Goal: Task Accomplishment & Management: Manage account settings

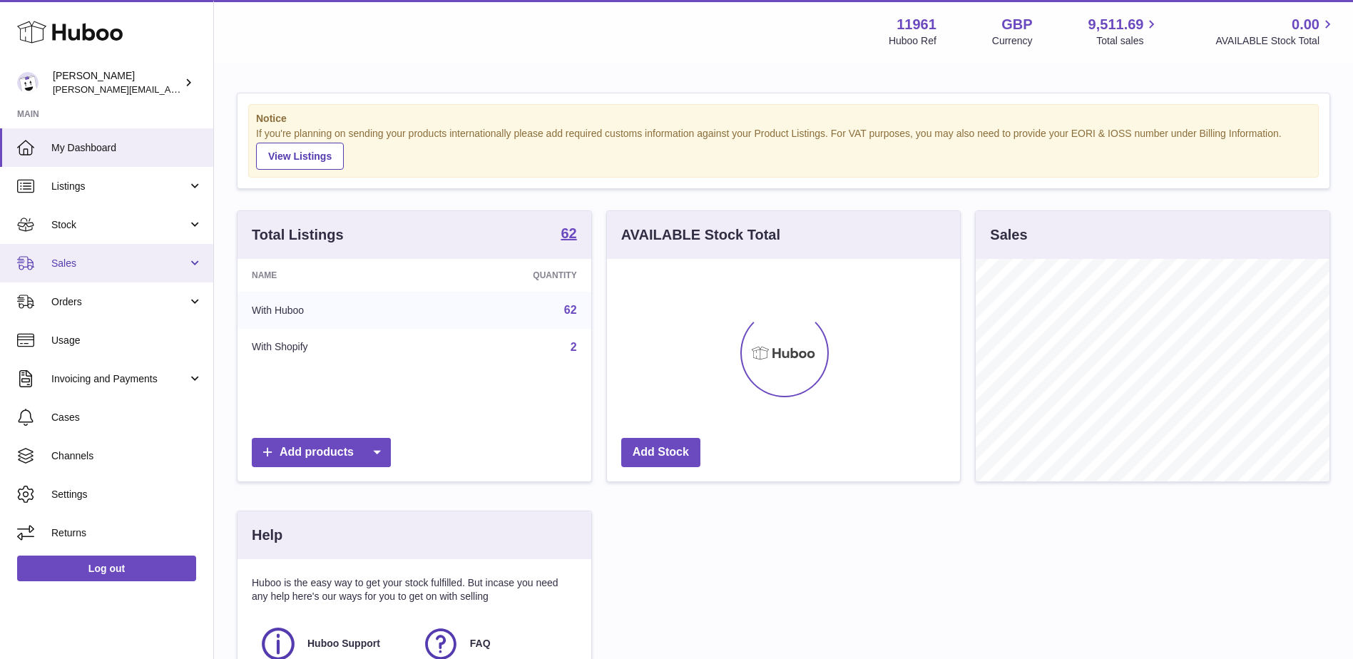
scroll to position [223, 353]
click at [80, 272] on link "Sales" at bounding box center [106, 263] width 213 height 39
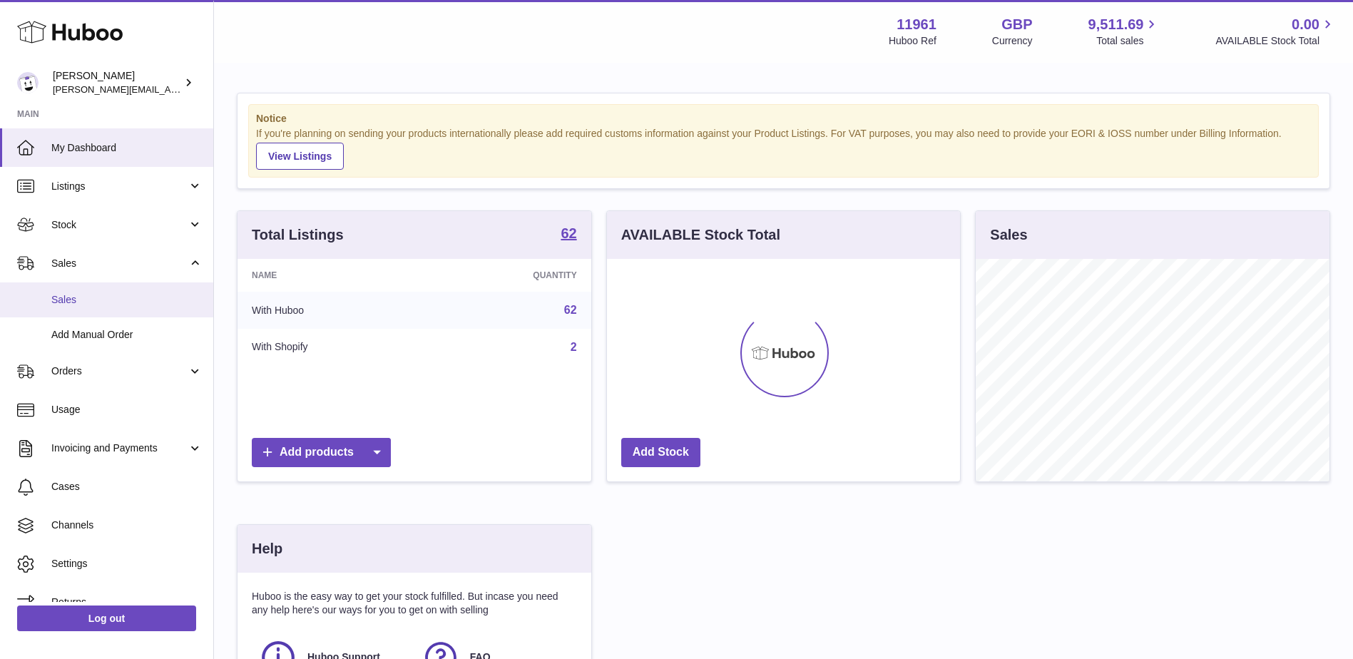
click at [93, 299] on span "Sales" at bounding box center [126, 300] width 151 height 14
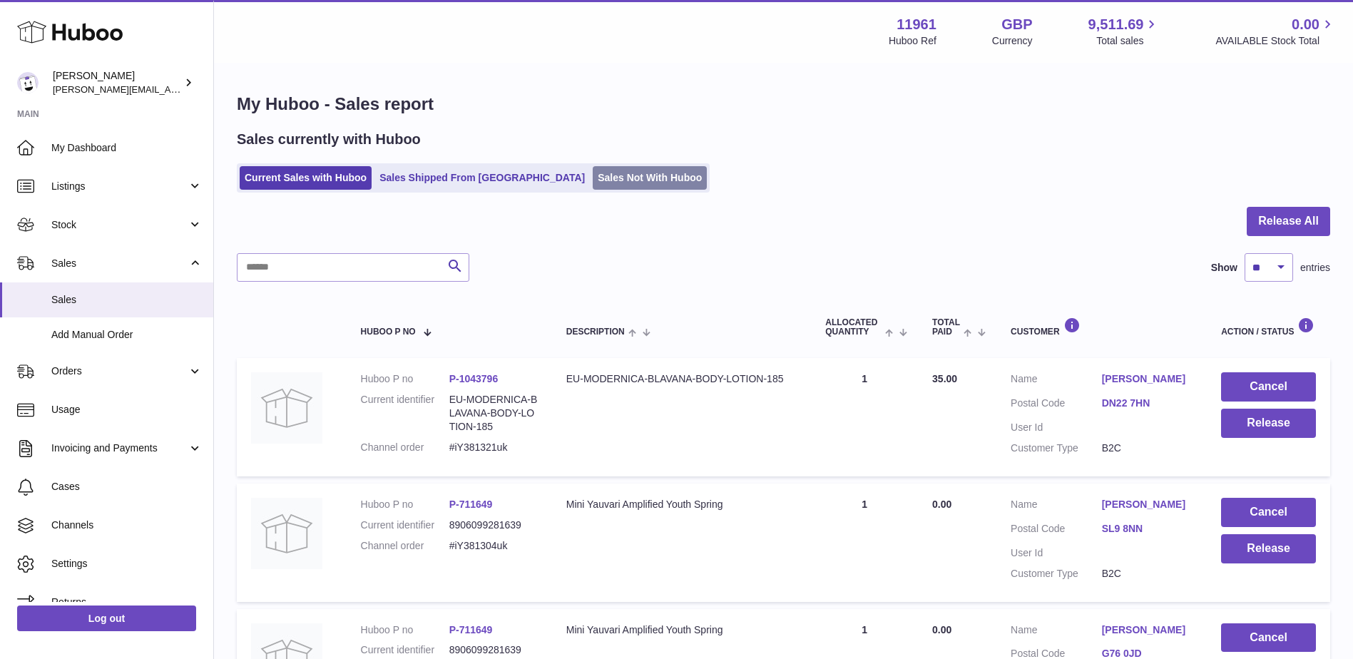
click at [593, 173] on link "Sales Not With Huboo" at bounding box center [650, 178] width 114 height 24
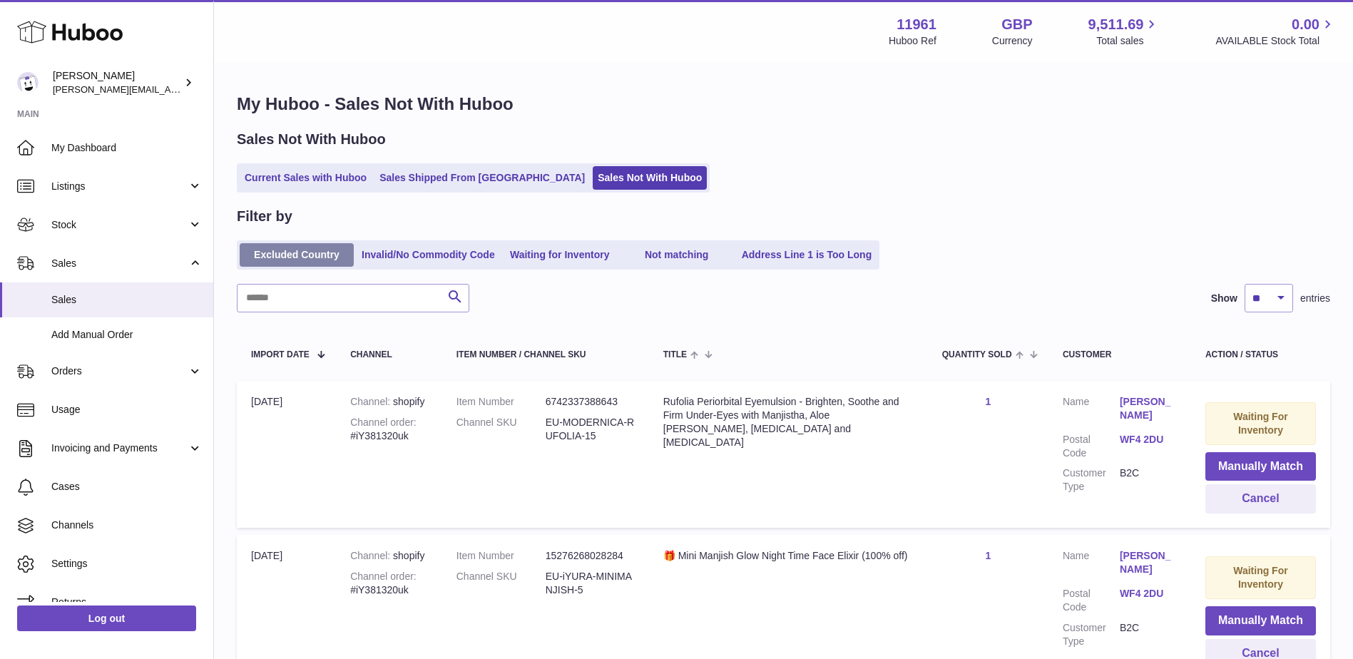
click at [305, 260] on link "Excluded Country" at bounding box center [297, 255] width 114 height 24
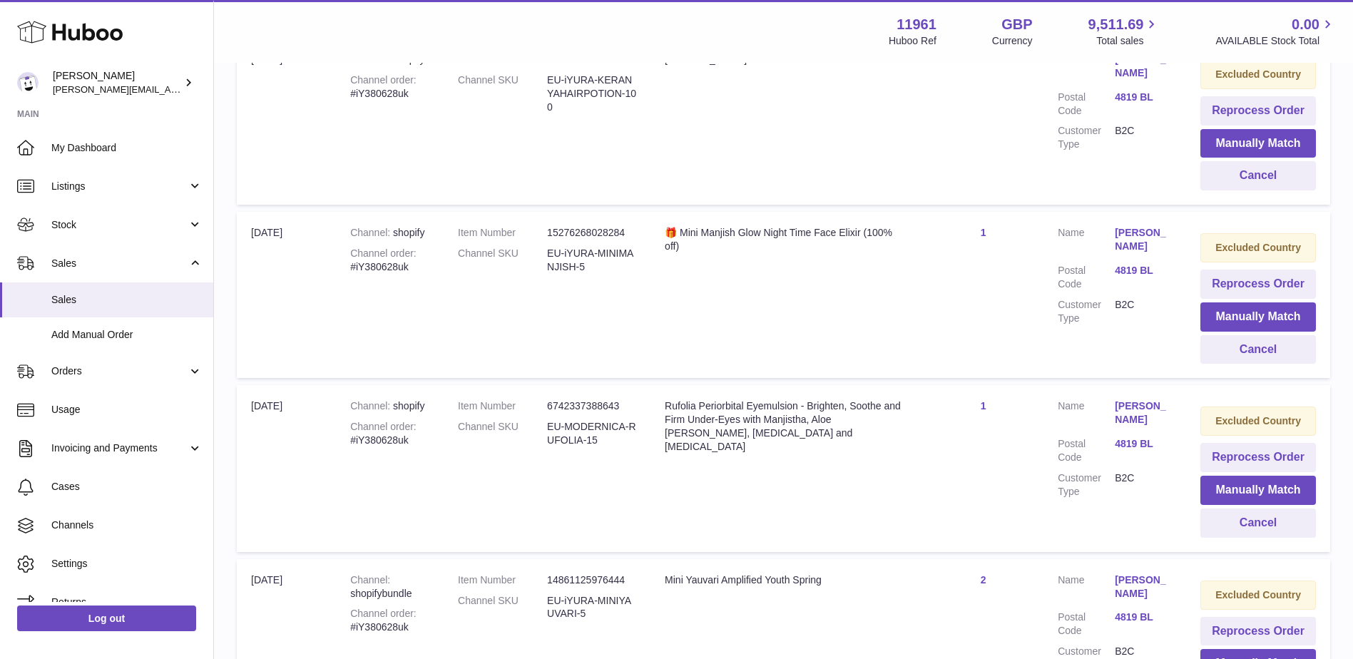
scroll to position [357, 0]
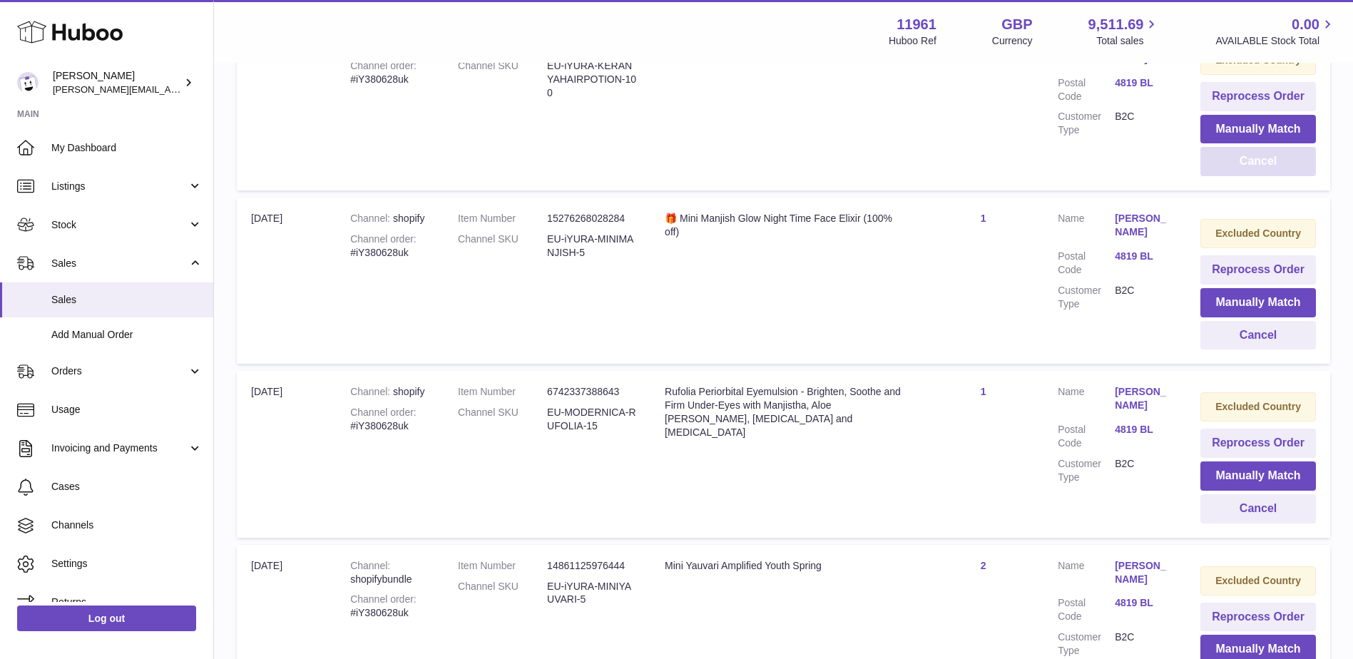
click at [1259, 156] on button "Cancel" at bounding box center [1258, 161] width 116 height 29
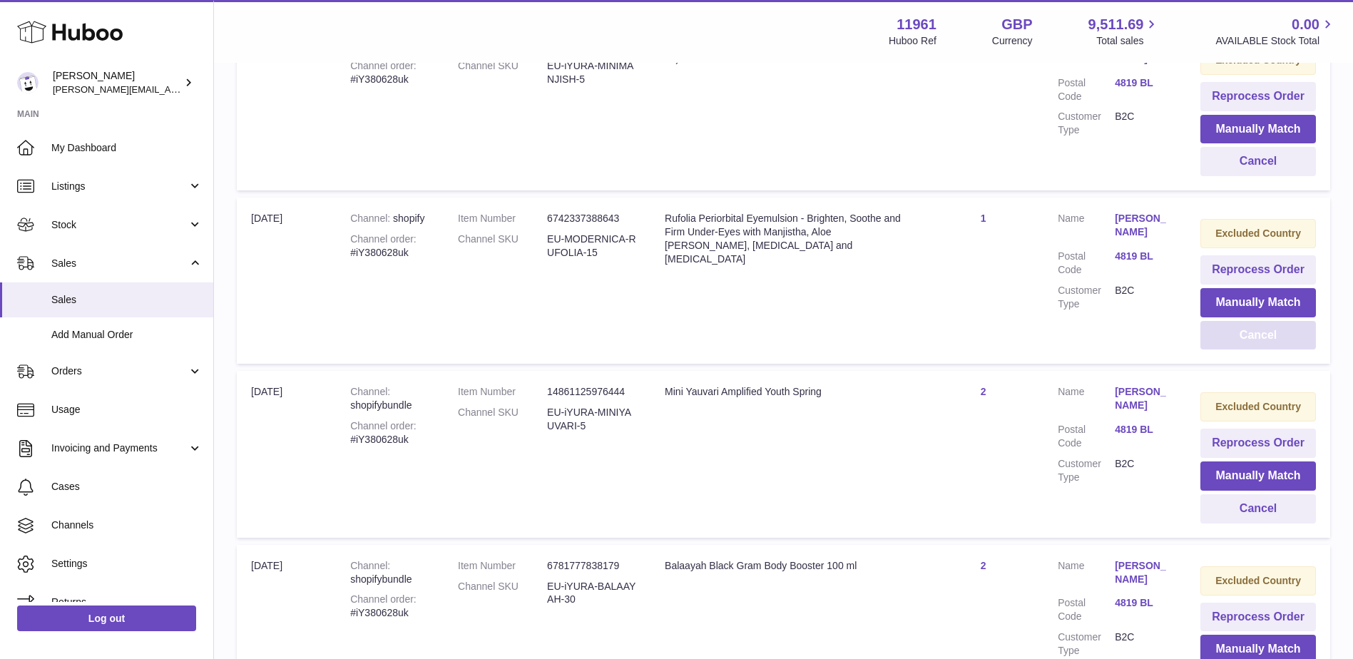
click at [1251, 337] on button "Cancel" at bounding box center [1258, 335] width 116 height 29
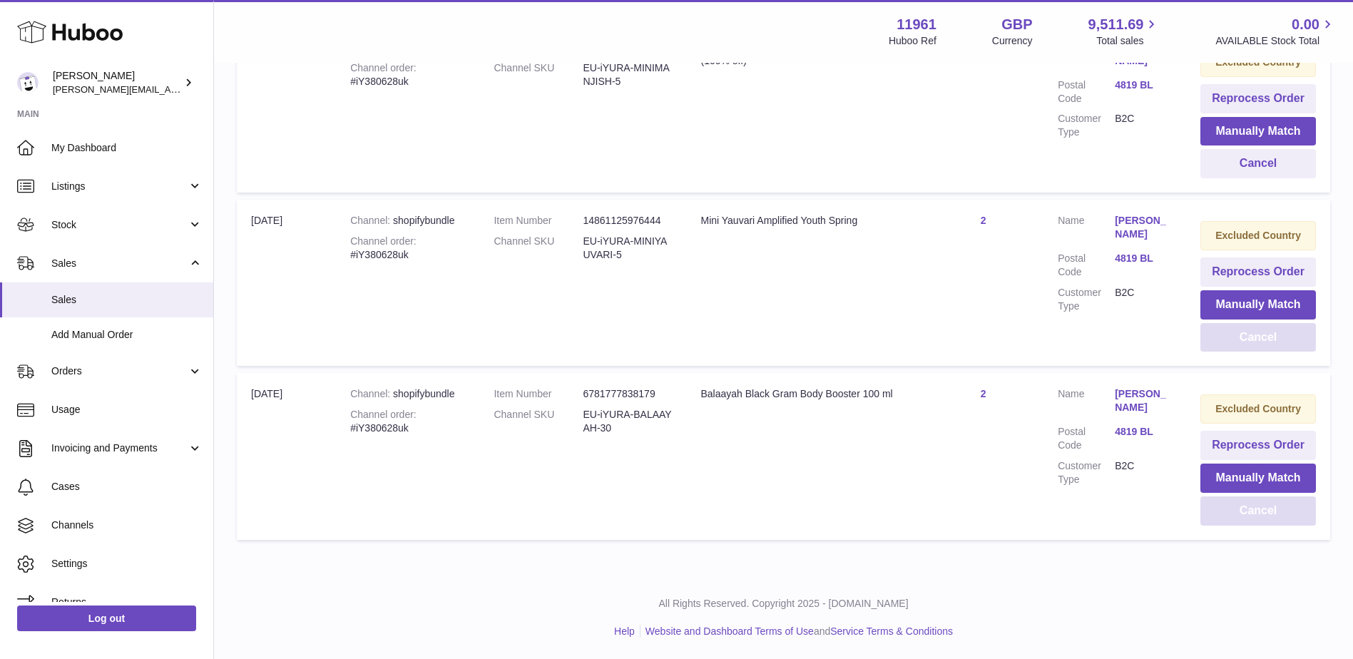
scroll to position [354, 0]
click at [1238, 514] on button "Cancel" at bounding box center [1258, 510] width 116 height 29
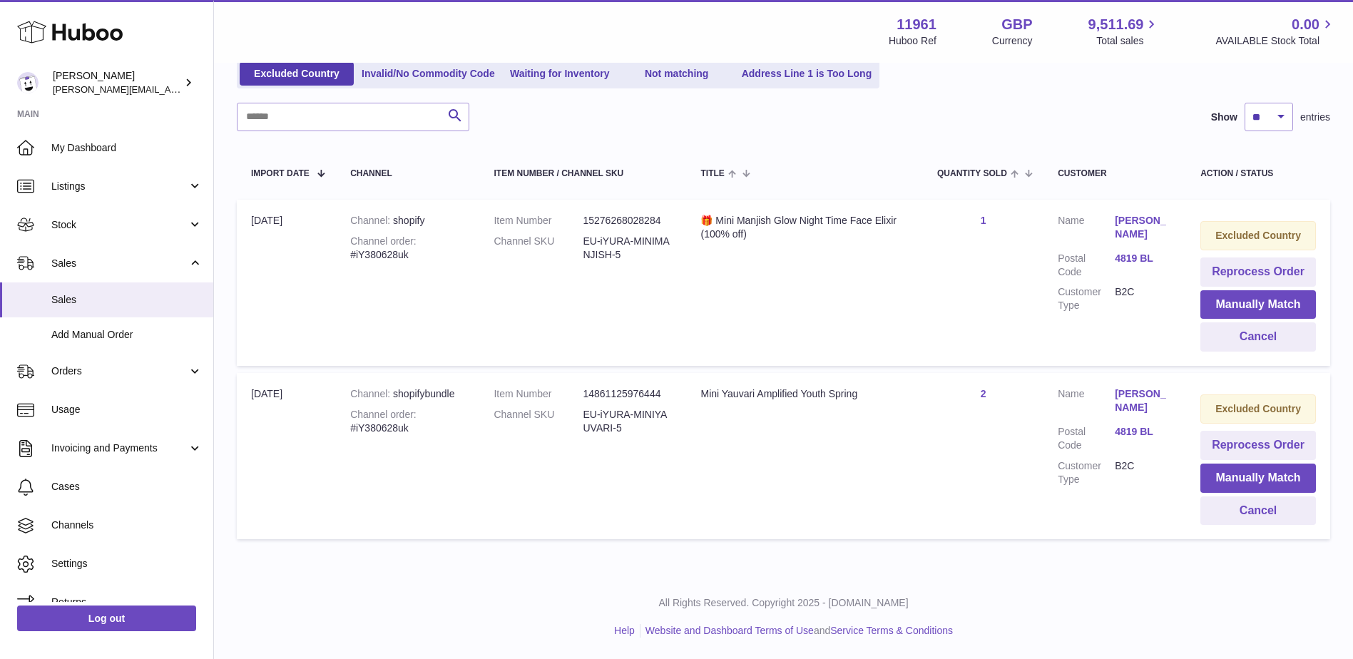
scroll to position [181, 0]
click at [1259, 344] on button "Cancel" at bounding box center [1258, 336] width 116 height 29
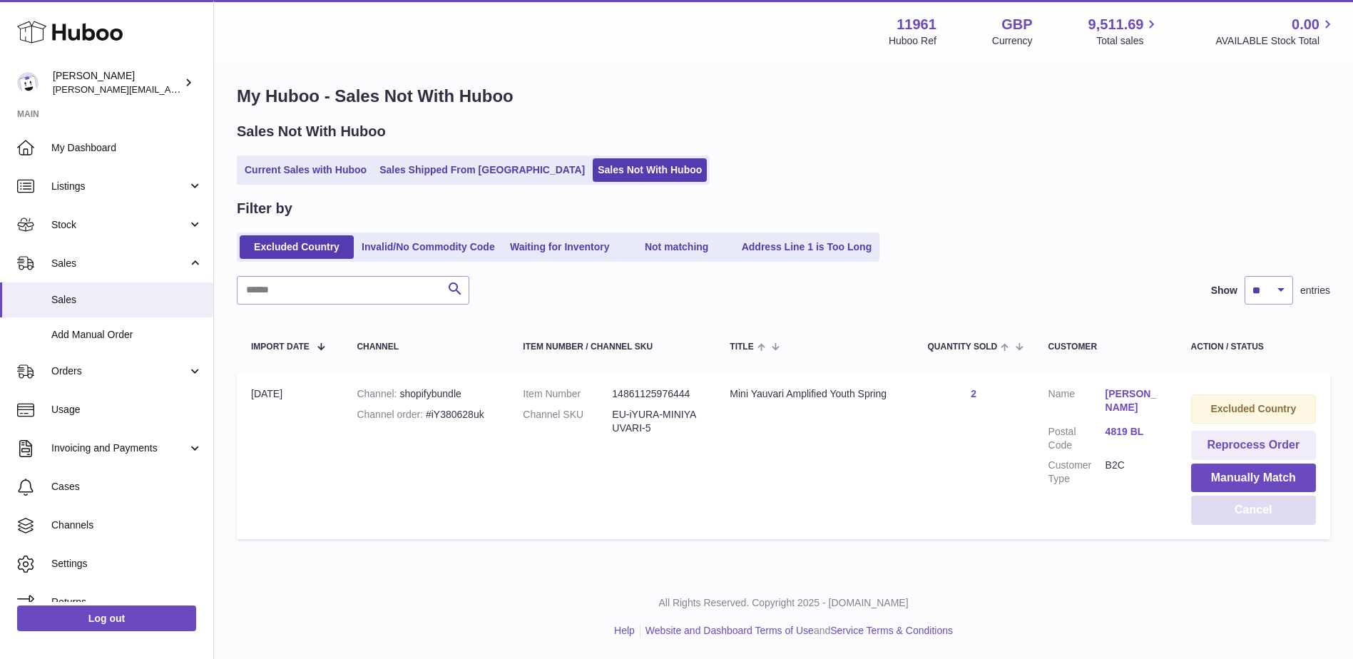
scroll to position [8, 0]
click at [1265, 511] on button "Cancel" at bounding box center [1253, 510] width 125 height 29
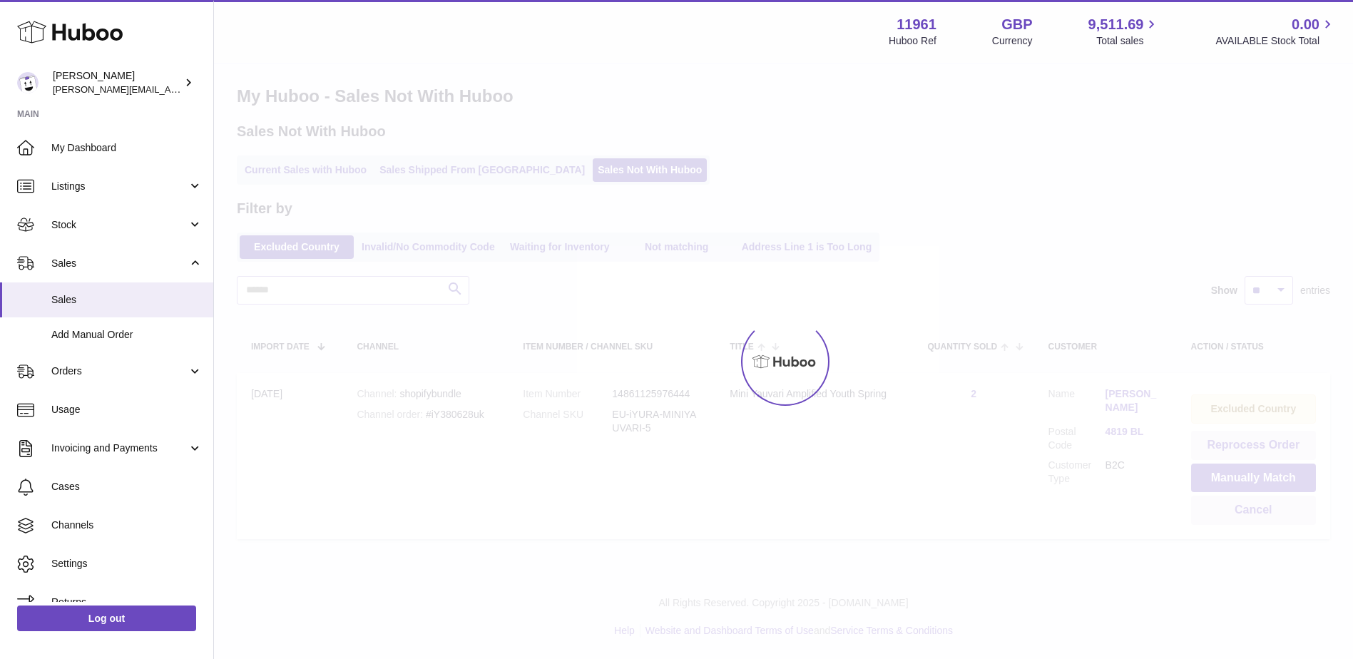
scroll to position [0, 0]
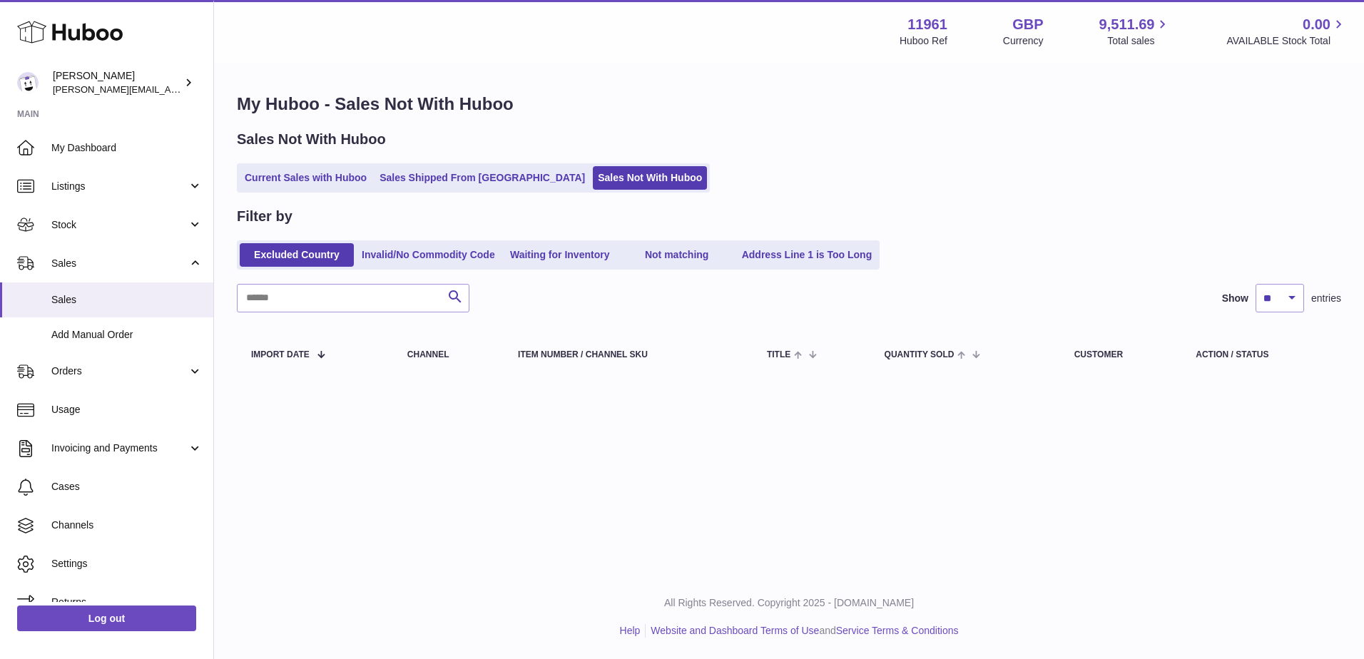
click at [440, 242] on ul "Excluded Country Invalid/No Commodity Code Waiting for Inventory Not matching A…" at bounding box center [558, 254] width 643 height 29
click at [440, 245] on link "Invalid/No Commodity Code" at bounding box center [428, 255] width 143 height 24
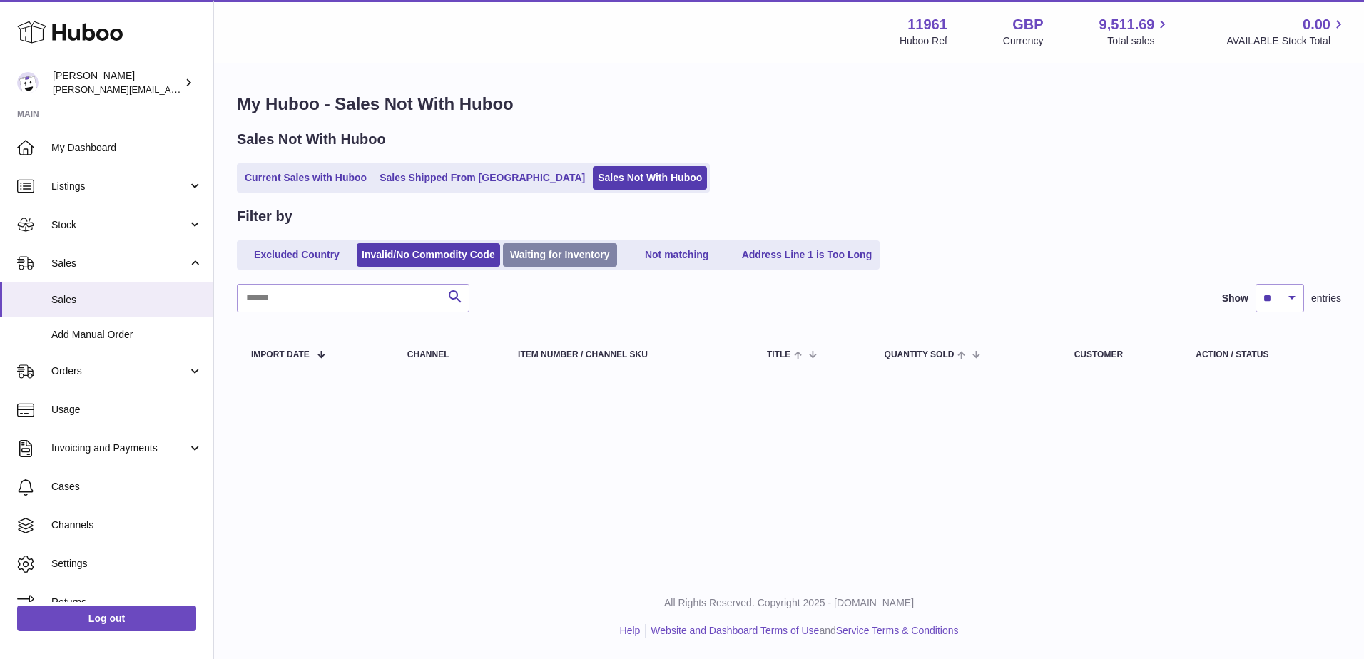
click at [555, 249] on link "Waiting for Inventory" at bounding box center [560, 255] width 114 height 24
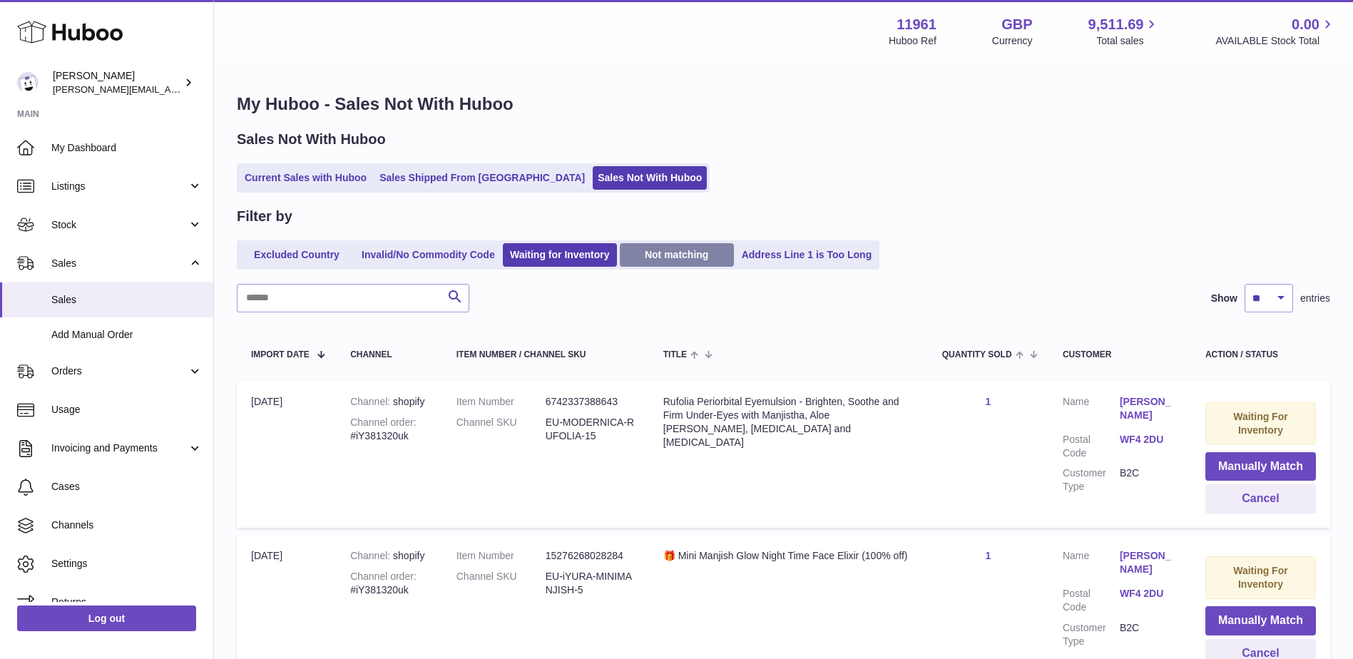
click at [675, 261] on link "Not matching" at bounding box center [677, 255] width 114 height 24
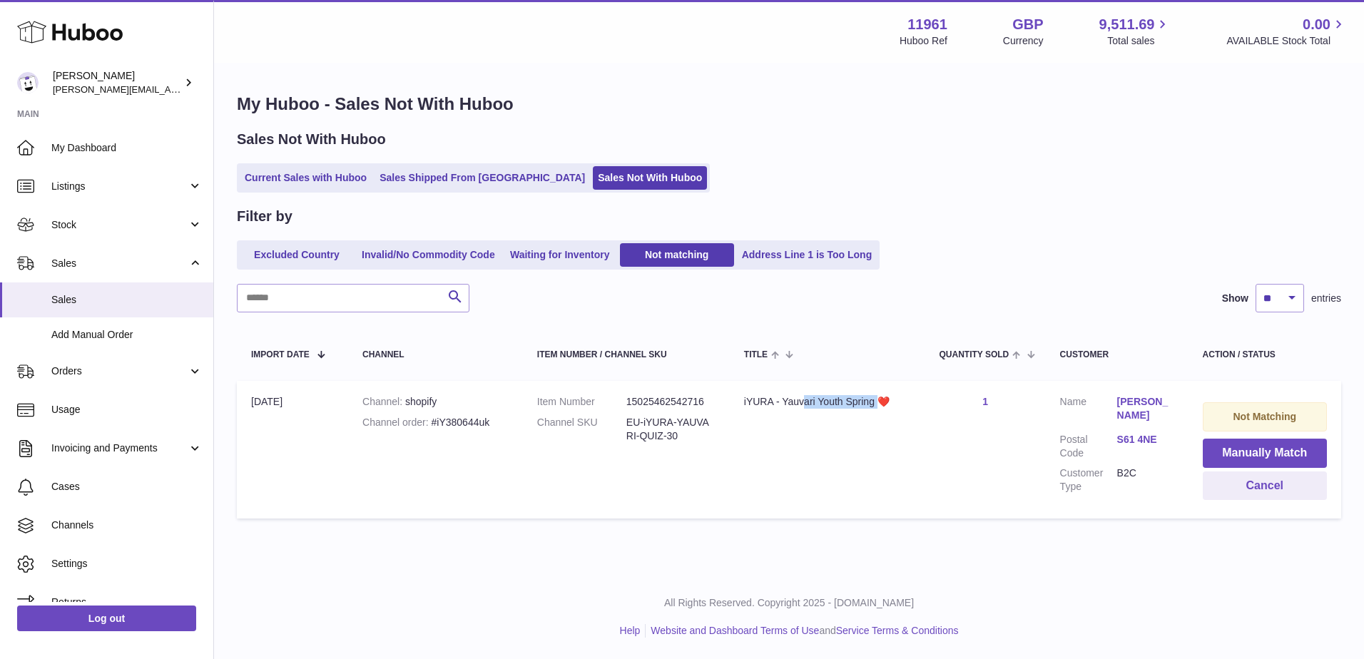
drag, startPoint x: 802, startPoint y: 400, endPoint x: 876, endPoint y: 401, distance: 74.9
click at [876, 401] on div "iYURA - Yauvari Youth Spring ❤️" at bounding box center [827, 402] width 167 height 14
click at [1275, 452] on button "Manually Match" at bounding box center [1264, 453] width 124 height 29
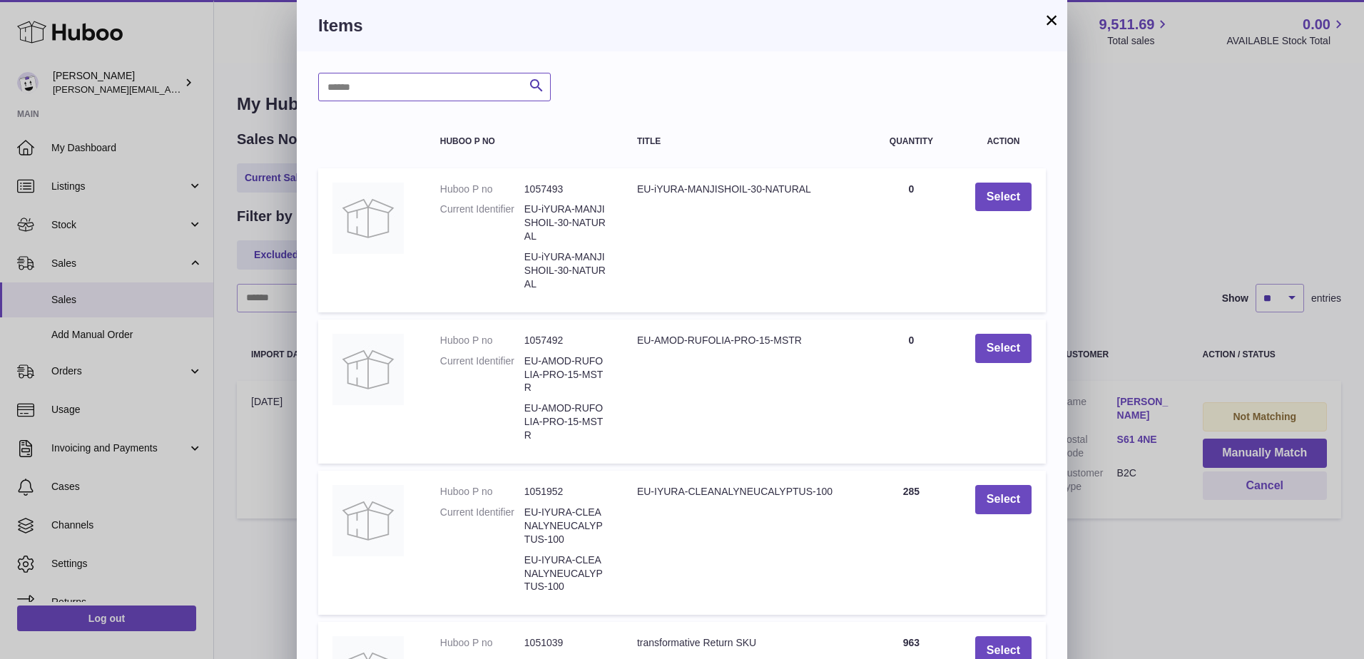
click at [387, 91] on input "text" at bounding box center [434, 87] width 232 height 29
type input "*******"
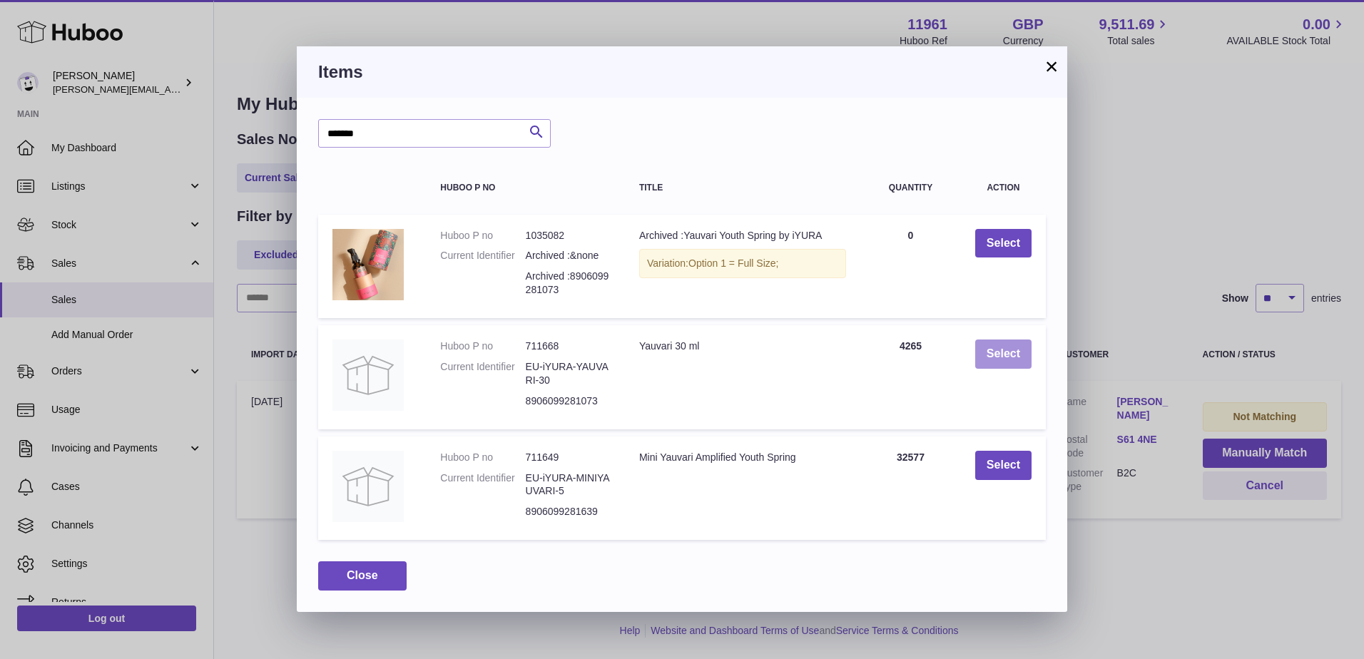
click at [985, 359] on button "Select" at bounding box center [1003, 353] width 56 height 29
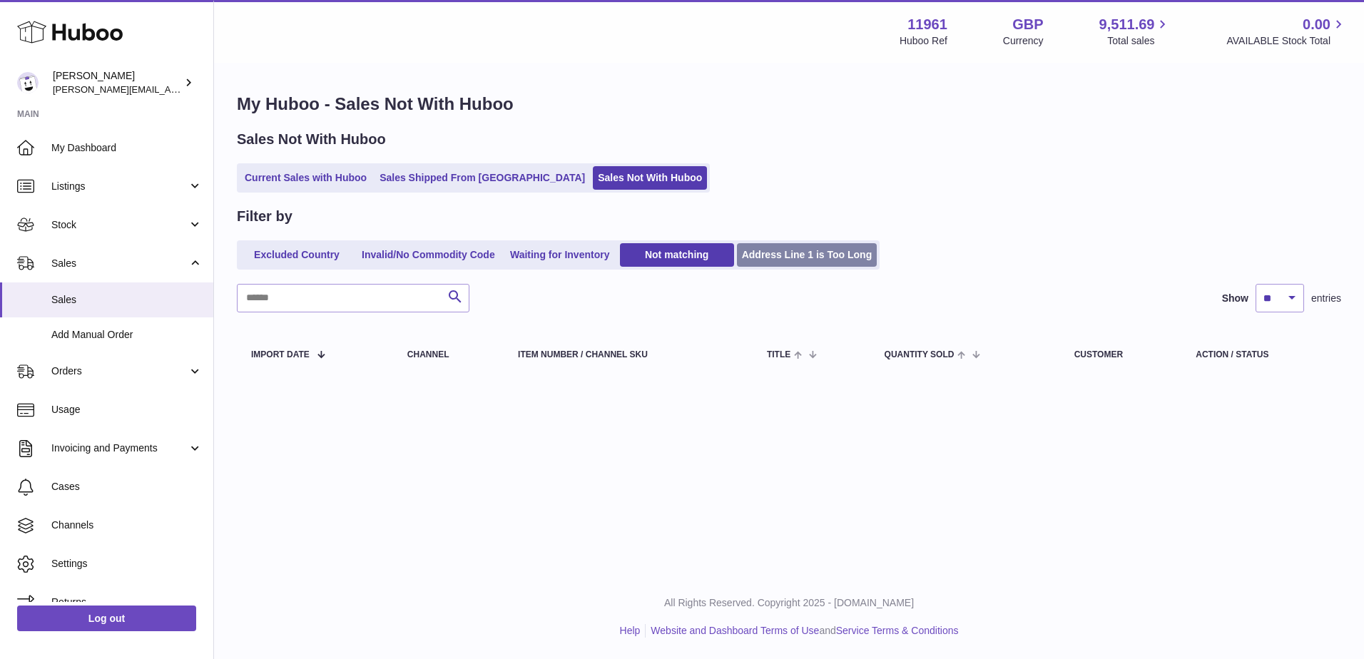
click at [782, 252] on link "Address Line 1 is Too Long" at bounding box center [807, 255] width 140 height 24
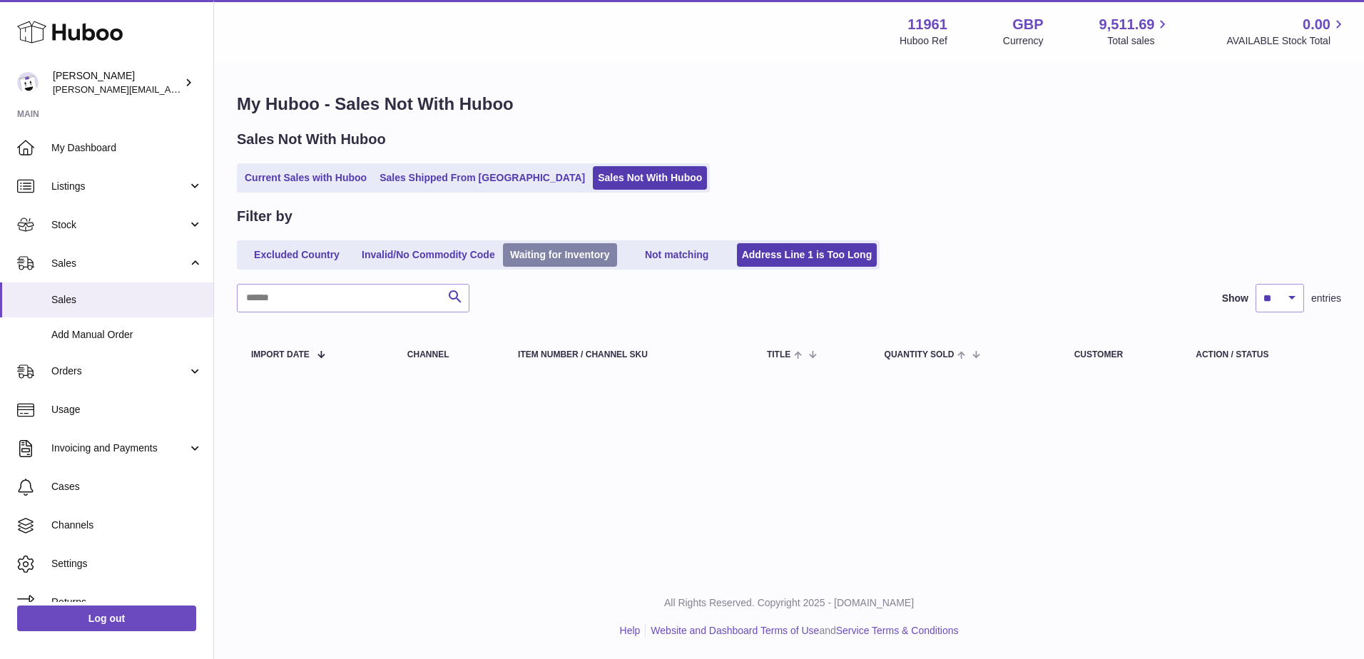
click at [578, 252] on link "Waiting for Inventory" at bounding box center [560, 255] width 114 height 24
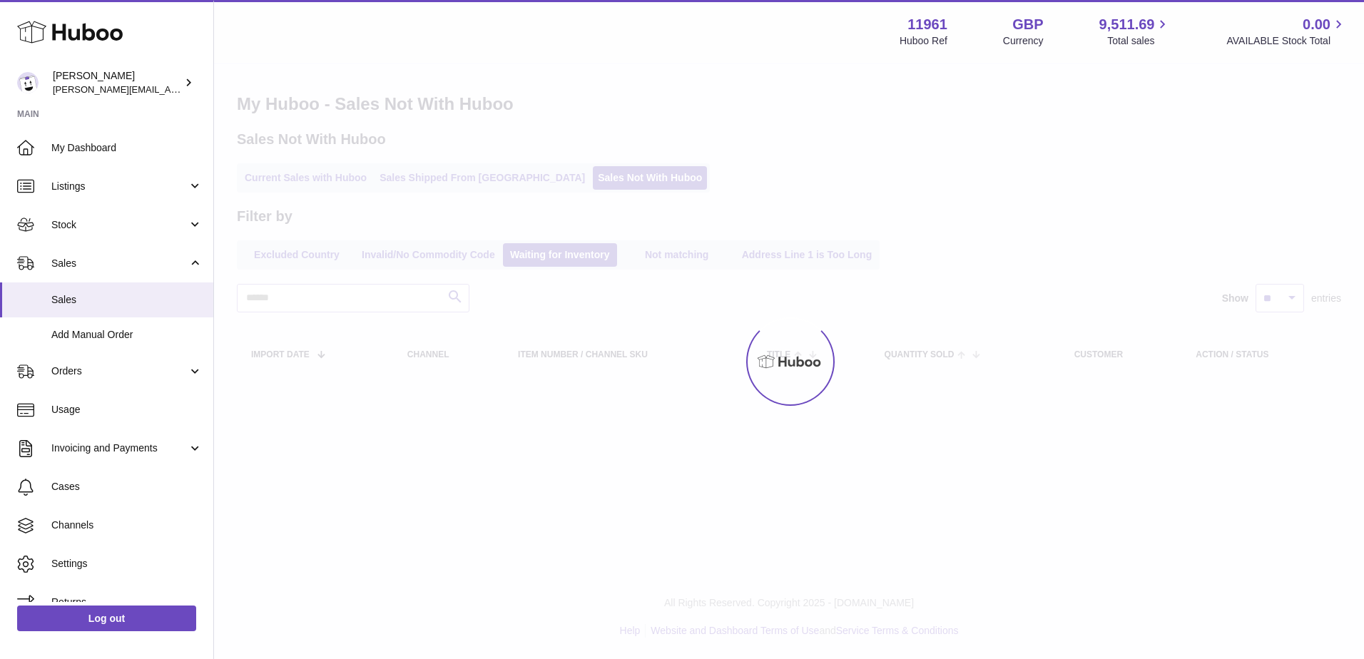
click at [854, 188] on div at bounding box center [789, 361] width 1150 height 595
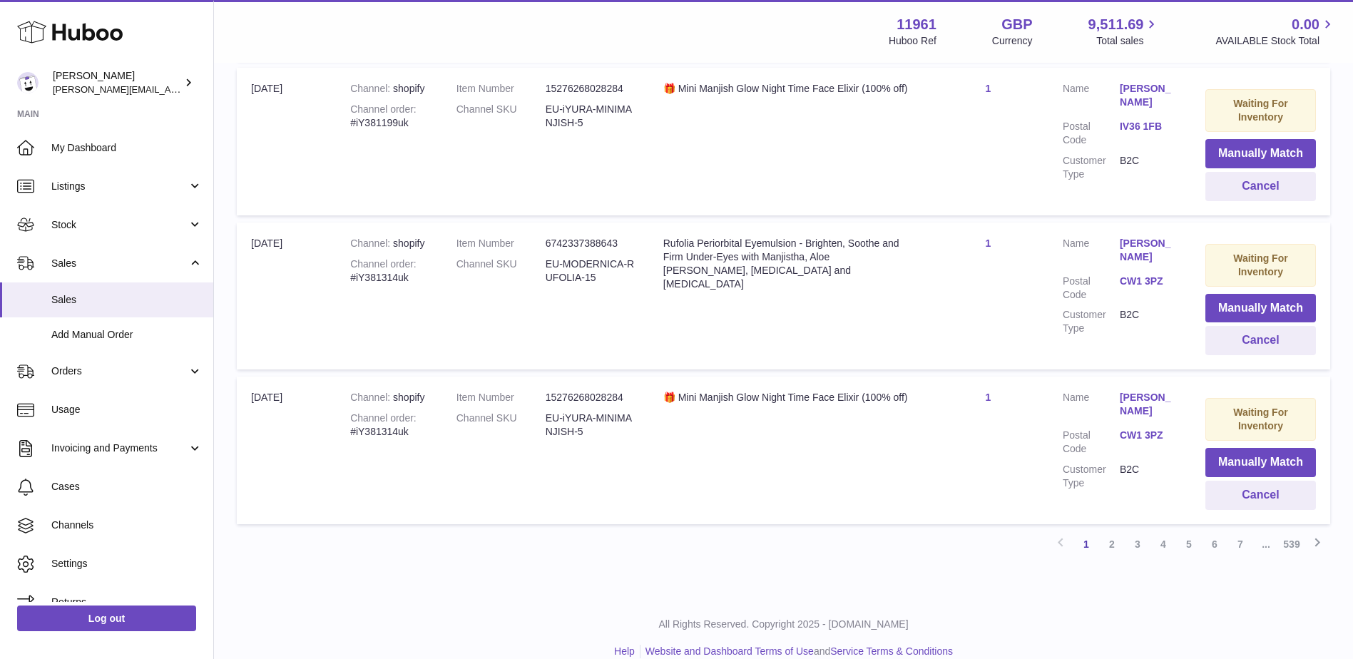
scroll to position [1413, 0]
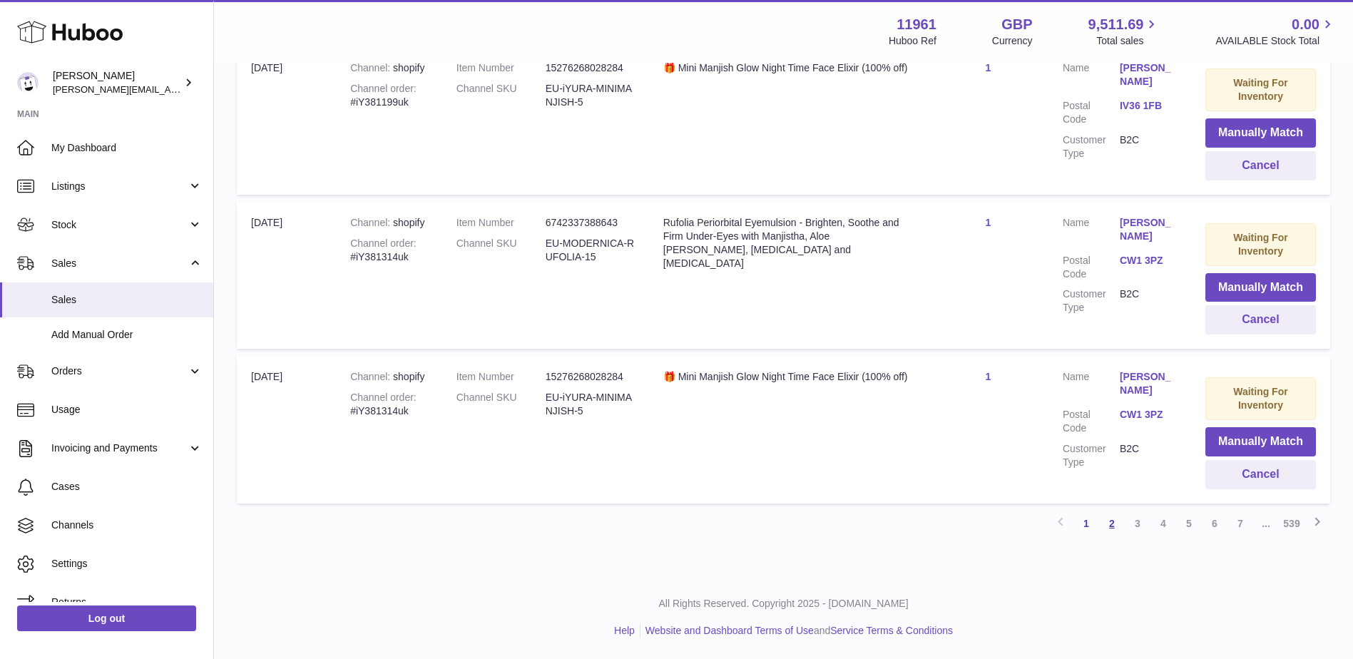
click at [1114, 526] on link "2" at bounding box center [1112, 524] width 26 height 26
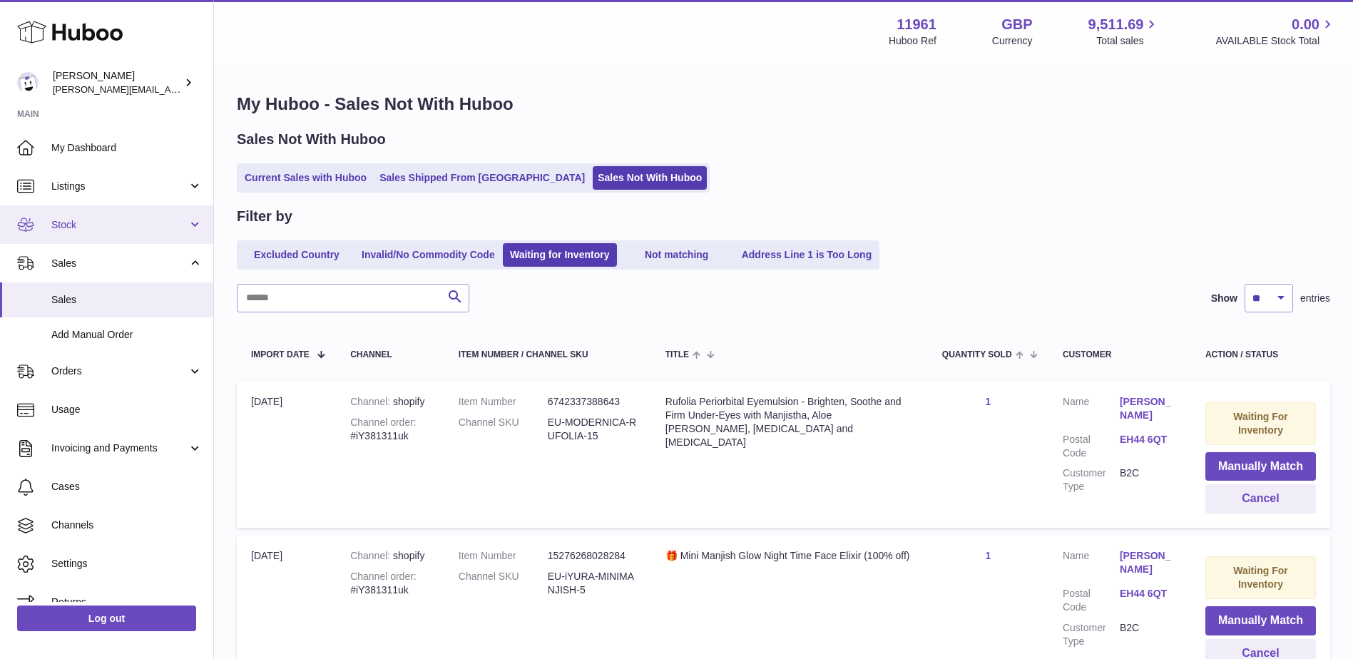
click at [74, 237] on link "Stock" at bounding box center [106, 224] width 213 height 39
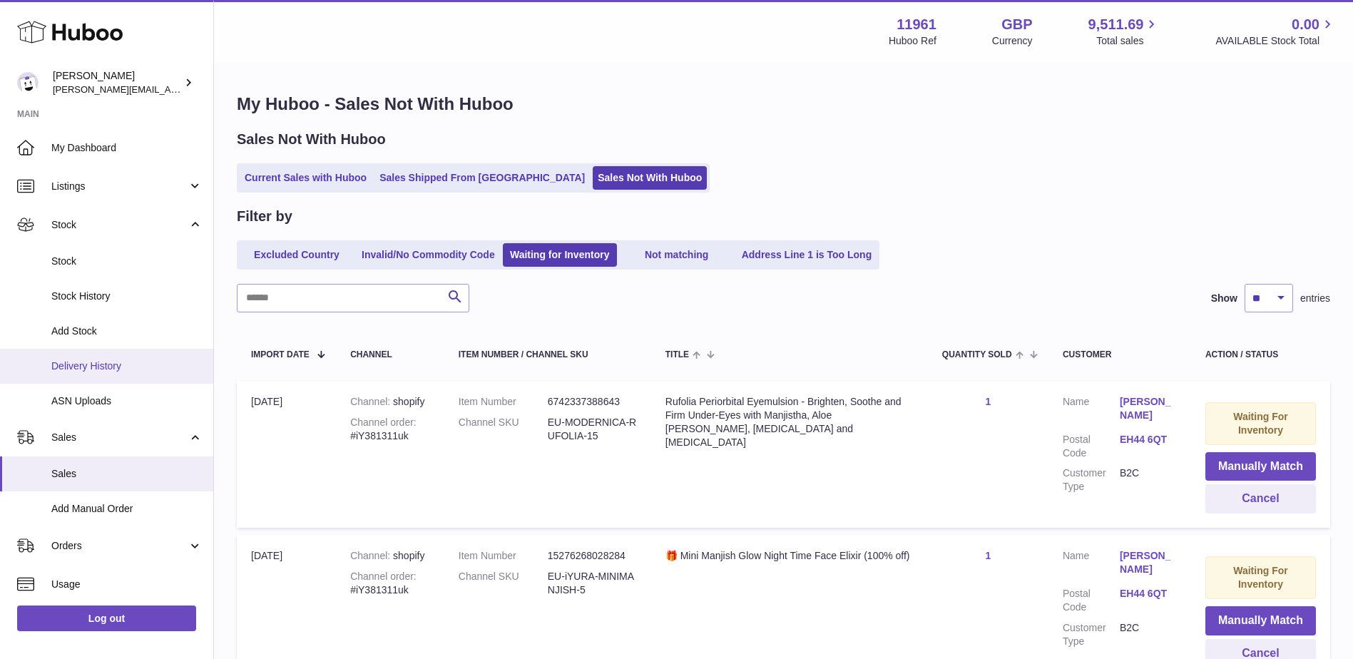
click at [69, 359] on span "Delivery History" at bounding box center [126, 366] width 151 height 14
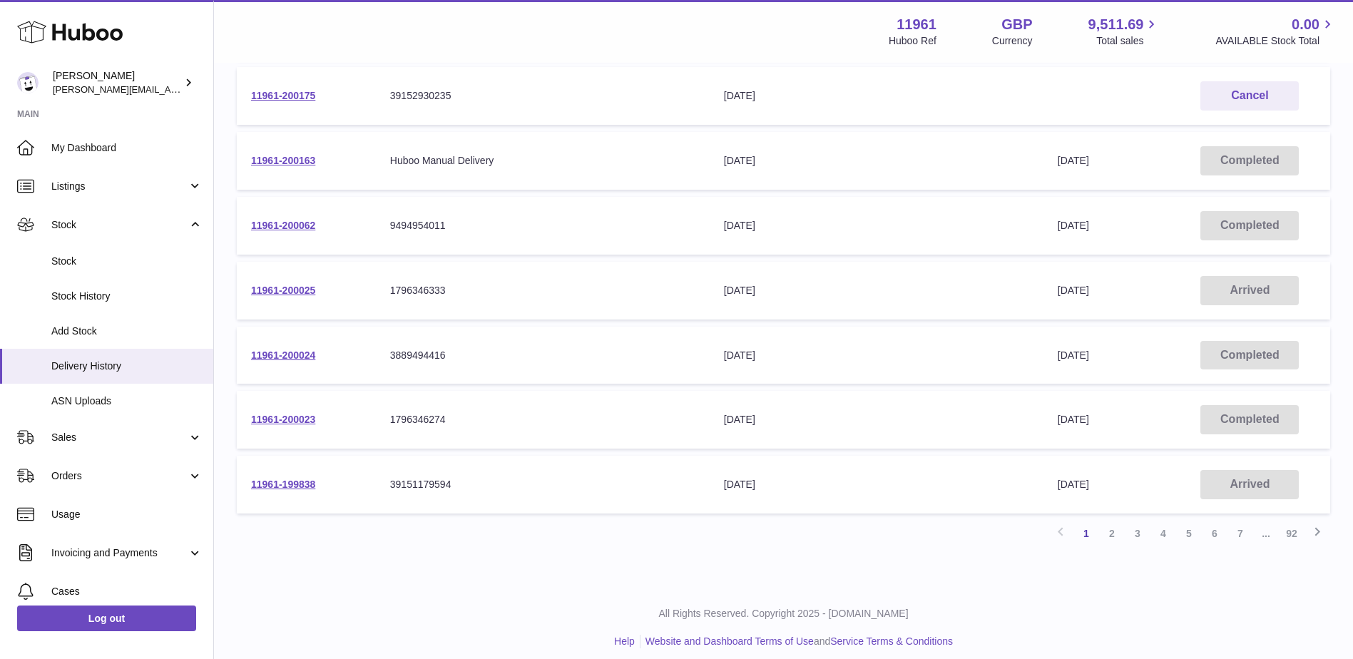
scroll to position [420, 0]
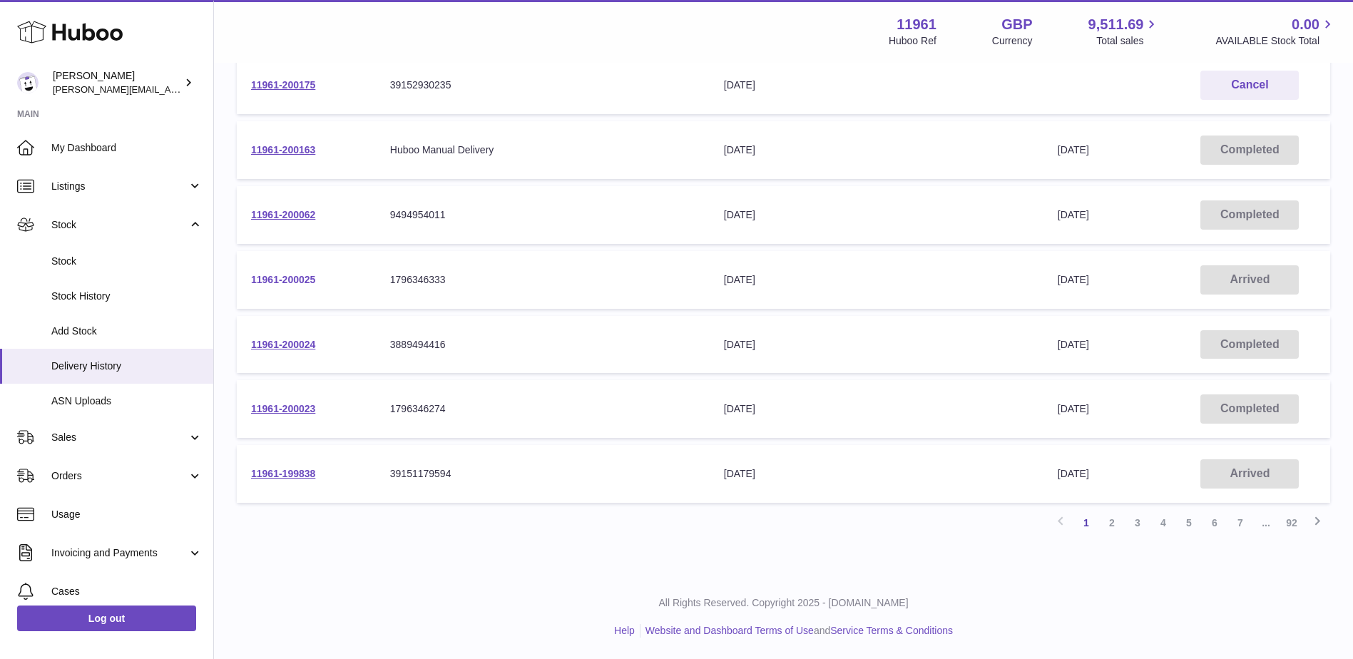
click at [284, 278] on link "11961-200025" at bounding box center [283, 279] width 64 height 11
click at [295, 235] on td "11961-200062" at bounding box center [306, 215] width 139 height 58
click at [297, 201] on td "11961-200062" at bounding box center [306, 215] width 139 height 58
click at [296, 207] on td "11961-200062" at bounding box center [306, 215] width 139 height 58
click at [296, 209] on link "11961-200062" at bounding box center [283, 214] width 64 height 11
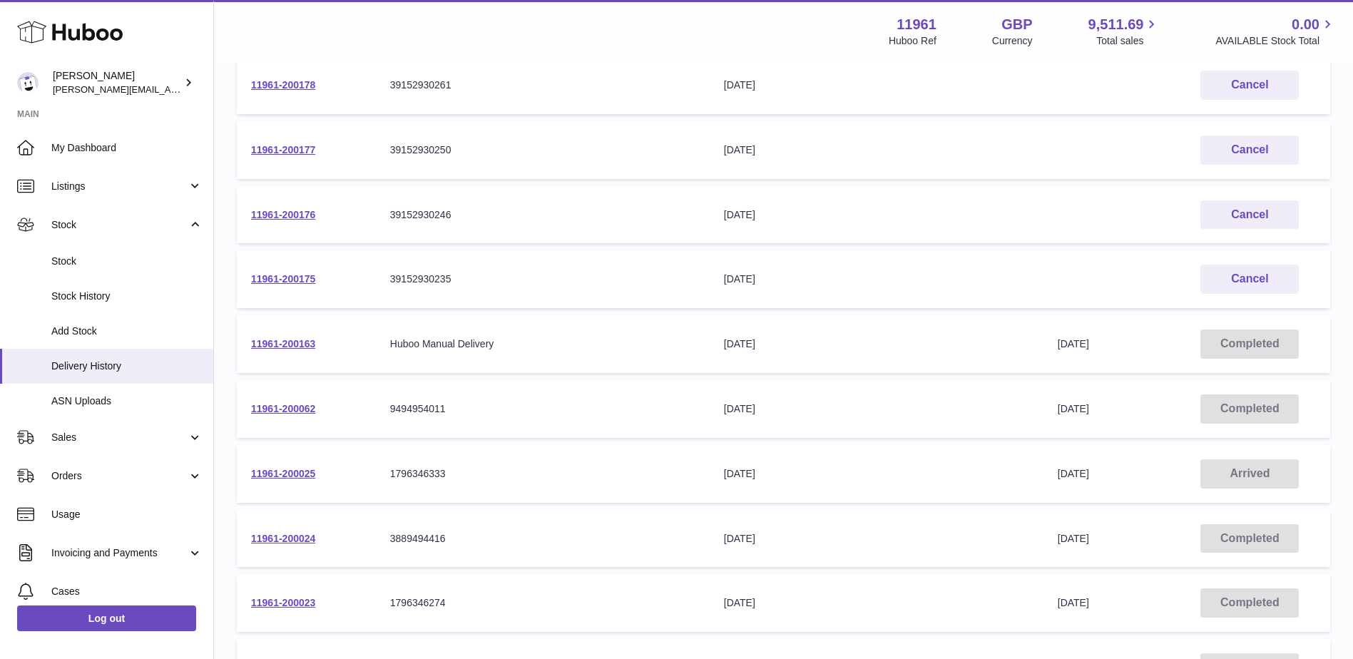
scroll to position [206, 0]
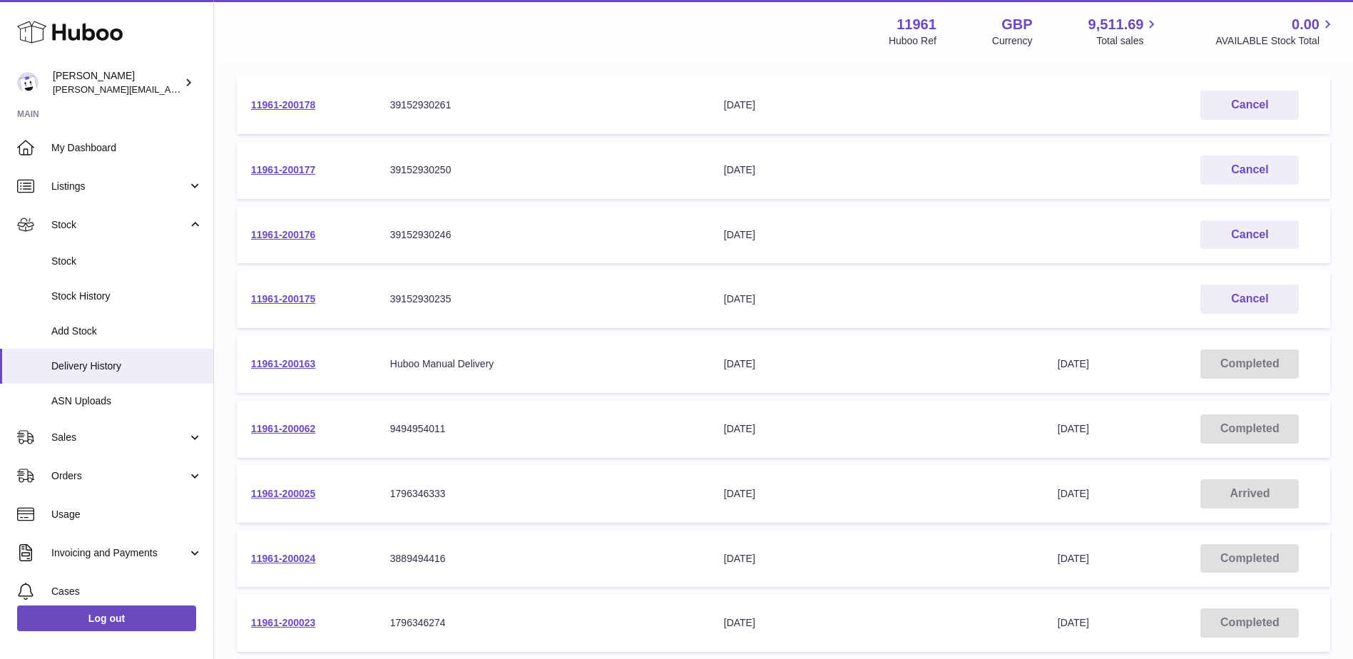
drag, startPoint x: 302, startPoint y: 359, endPoint x: 590, endPoint y: 334, distance: 289.2
click at [590, 334] on table "Unique Delivery Number Your Delivery Reference Number Delivery Expected Receive…" at bounding box center [783, 369] width 1093 height 710
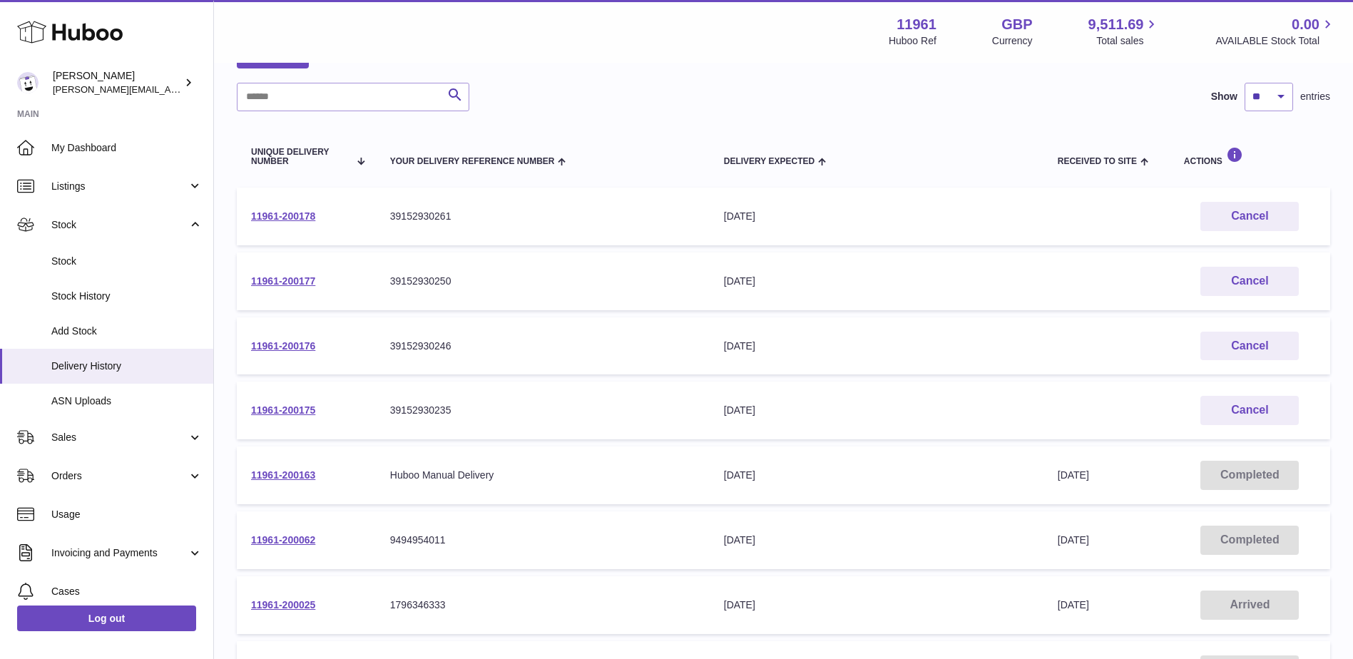
scroll to position [0, 0]
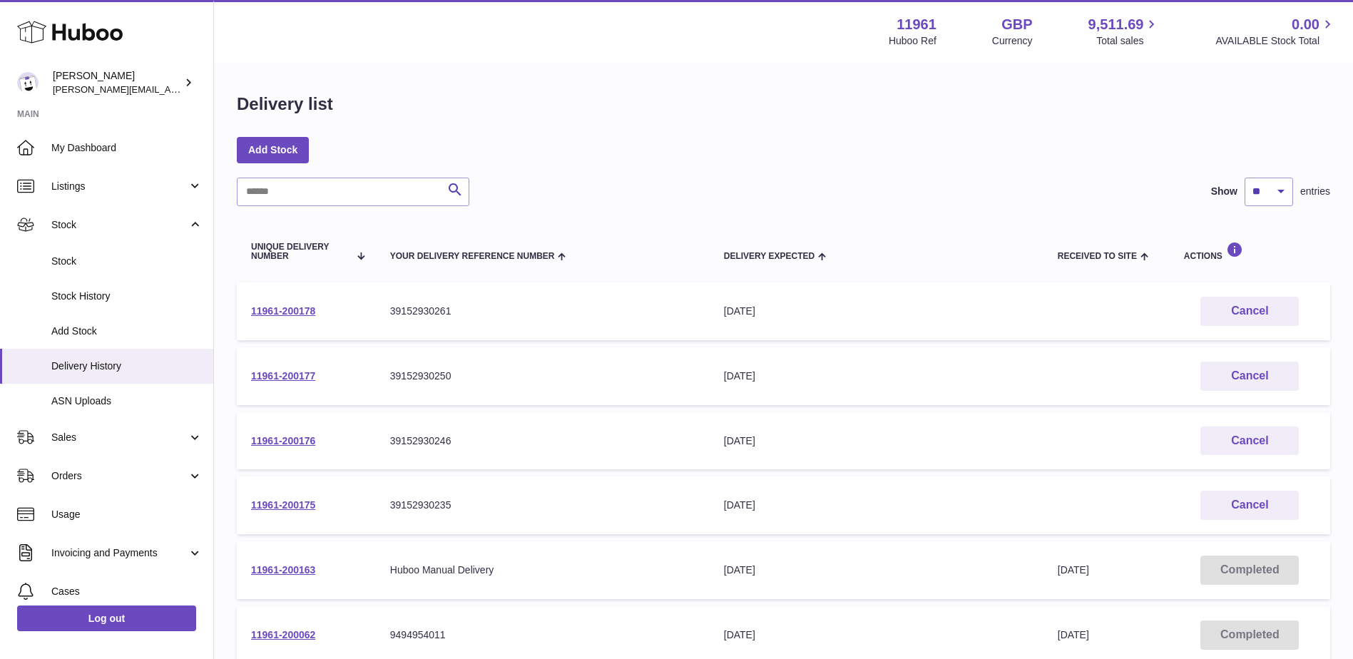
drag, startPoint x: 280, startPoint y: 382, endPoint x: 583, endPoint y: 143, distance: 385.4
click at [588, 137] on div "Add Stock" at bounding box center [783, 150] width 1093 height 26
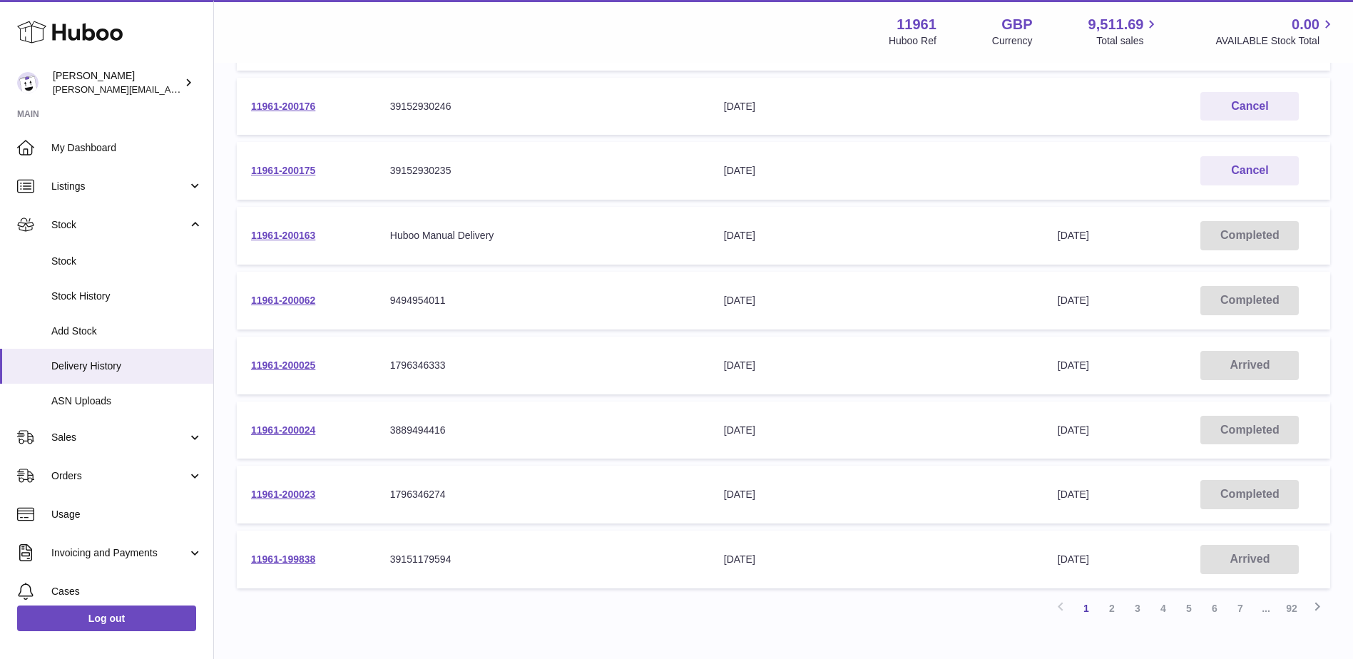
scroll to position [420, 0]
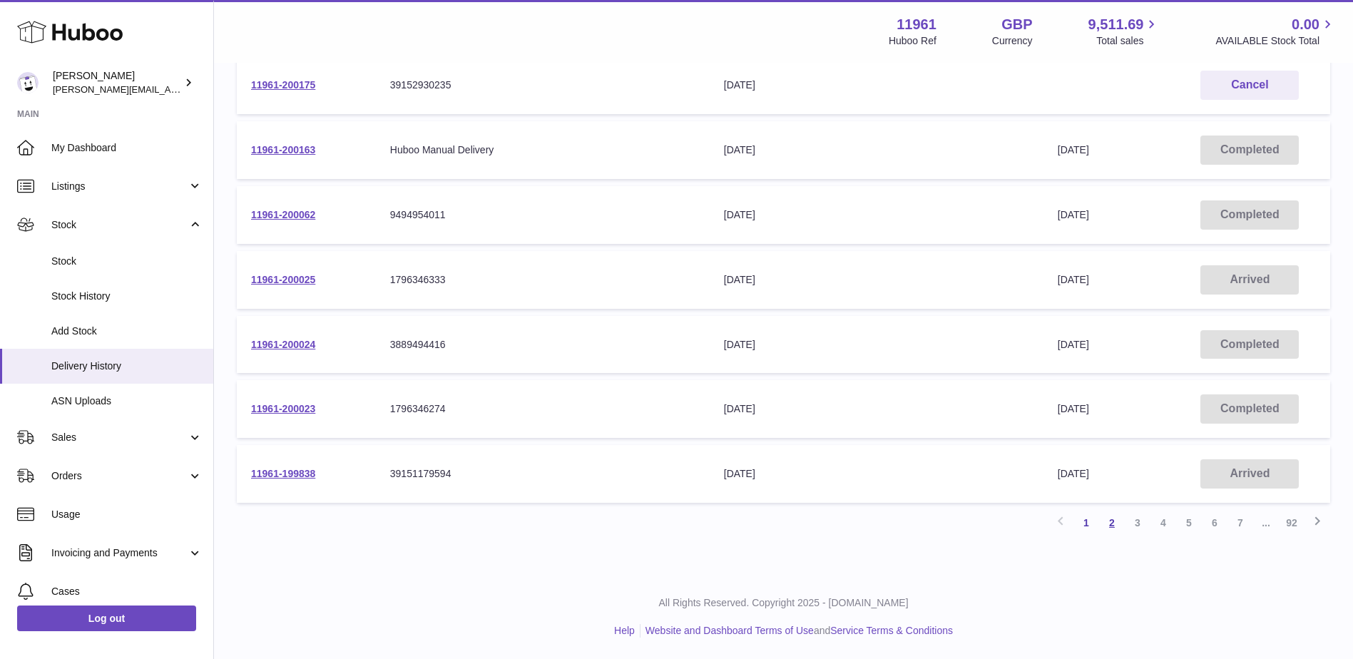
click at [1108, 526] on link "2" at bounding box center [1112, 523] width 26 height 26
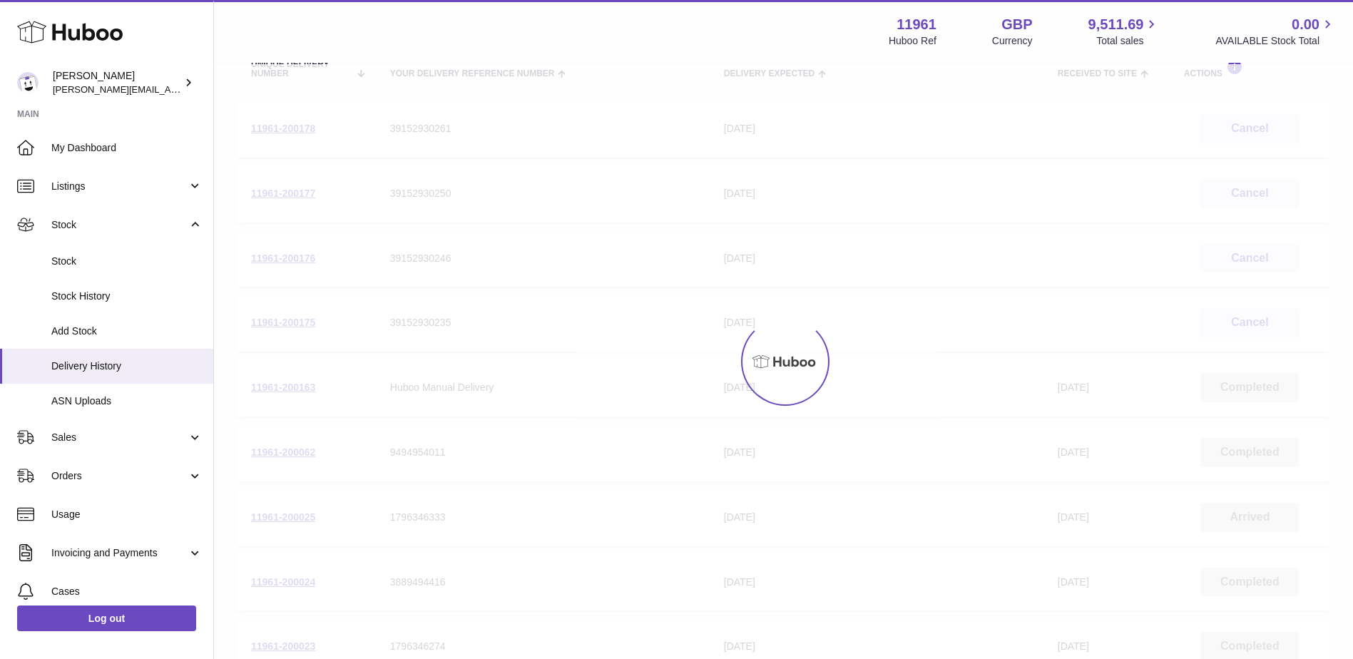
scroll to position [64, 0]
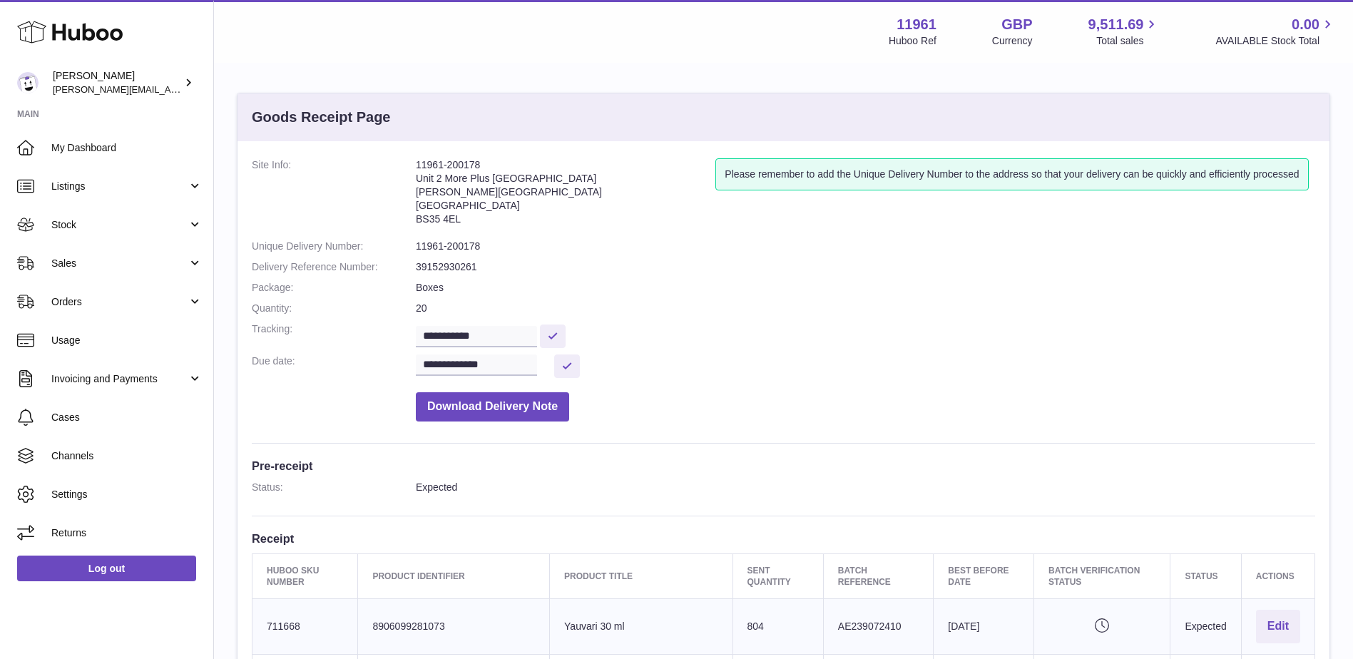
drag, startPoint x: 479, startPoint y: 166, endPoint x: 409, endPoint y: 165, distance: 69.9
click at [409, 165] on dl "**********" at bounding box center [783, 293] width 1063 height 270
copy dl "11961-200178"
drag, startPoint x: 497, startPoint y: 334, endPoint x: 399, endPoint y: 332, distance: 97.7
click at [399, 332] on dl "**********" at bounding box center [783, 293] width 1063 height 270
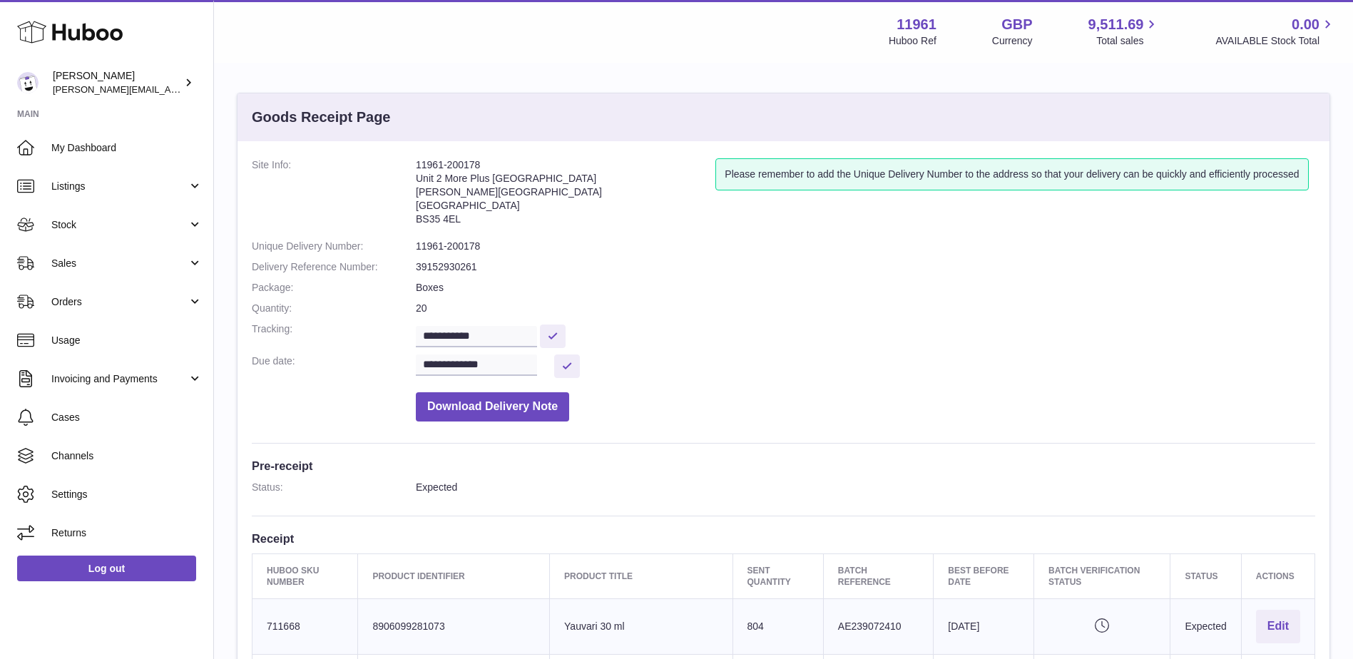
click at [850, 208] on div "Please remember to add the Unique Delivery Number to the address so that your d…" at bounding box center [1015, 195] width 600 height 74
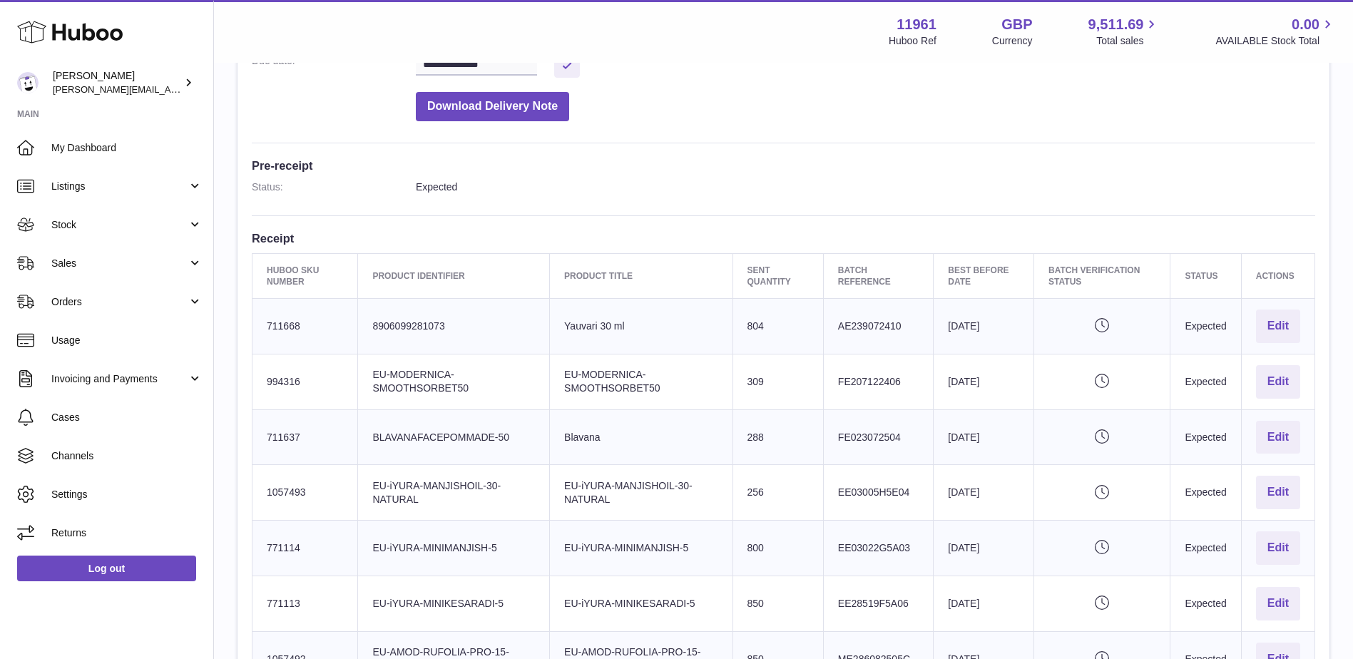
scroll to position [357, 0]
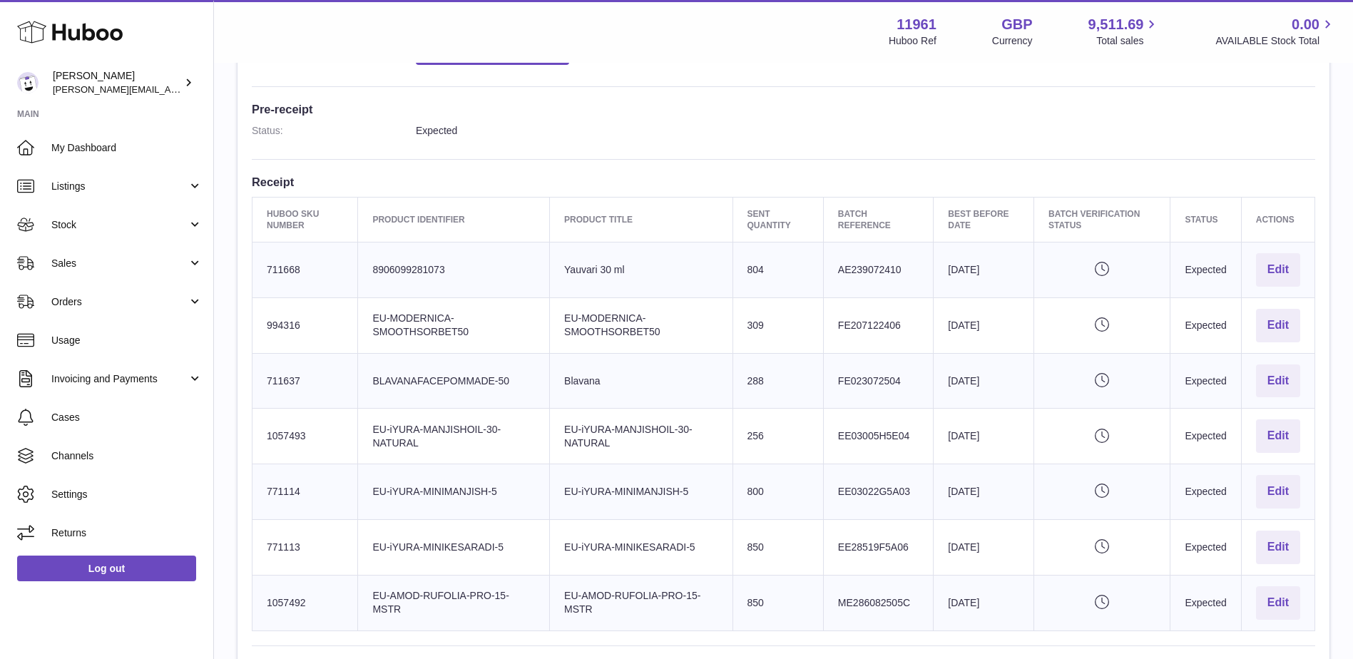
drag, startPoint x: 268, startPoint y: 208, endPoint x: 1304, endPoint y: 609, distance: 1110.6
click at [1304, 609] on table "Huboo SKU Number Product Identifier Product title Sent Quantity Batch Reference…" at bounding box center [783, 414] width 1063 height 434
copy table "Huboo SKU Number Product Identifier Product title Sent Quantity Batch Reference…"
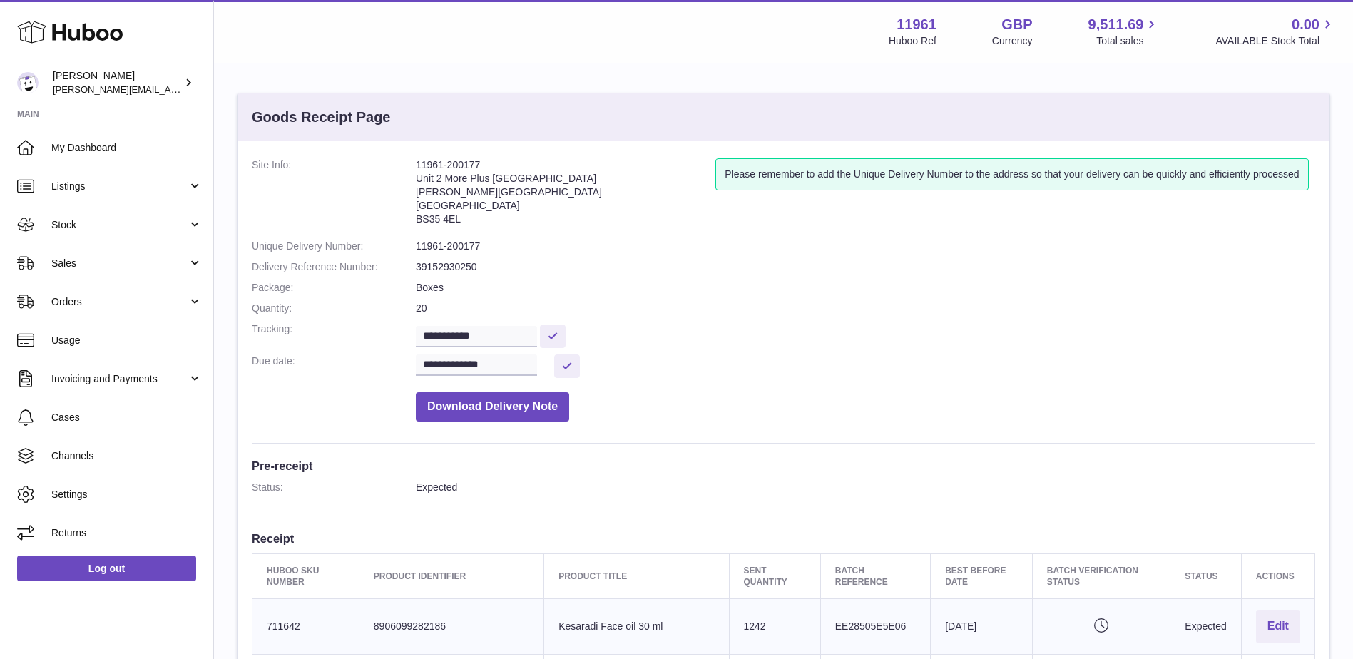
drag, startPoint x: 494, startPoint y: 167, endPoint x: 417, endPoint y: 165, distance: 76.3
click at [417, 165] on address "11961-200177 Unit 2 More Plus Central Park Hudson Ave Severn Beach BS35 4EL" at bounding box center [566, 195] width 300 height 74
copy address "11961-200177"
drag, startPoint x: 474, startPoint y: 334, endPoint x: 399, endPoint y: 336, distance: 74.9
click at [399, 336] on dl "**********" at bounding box center [783, 293] width 1063 height 270
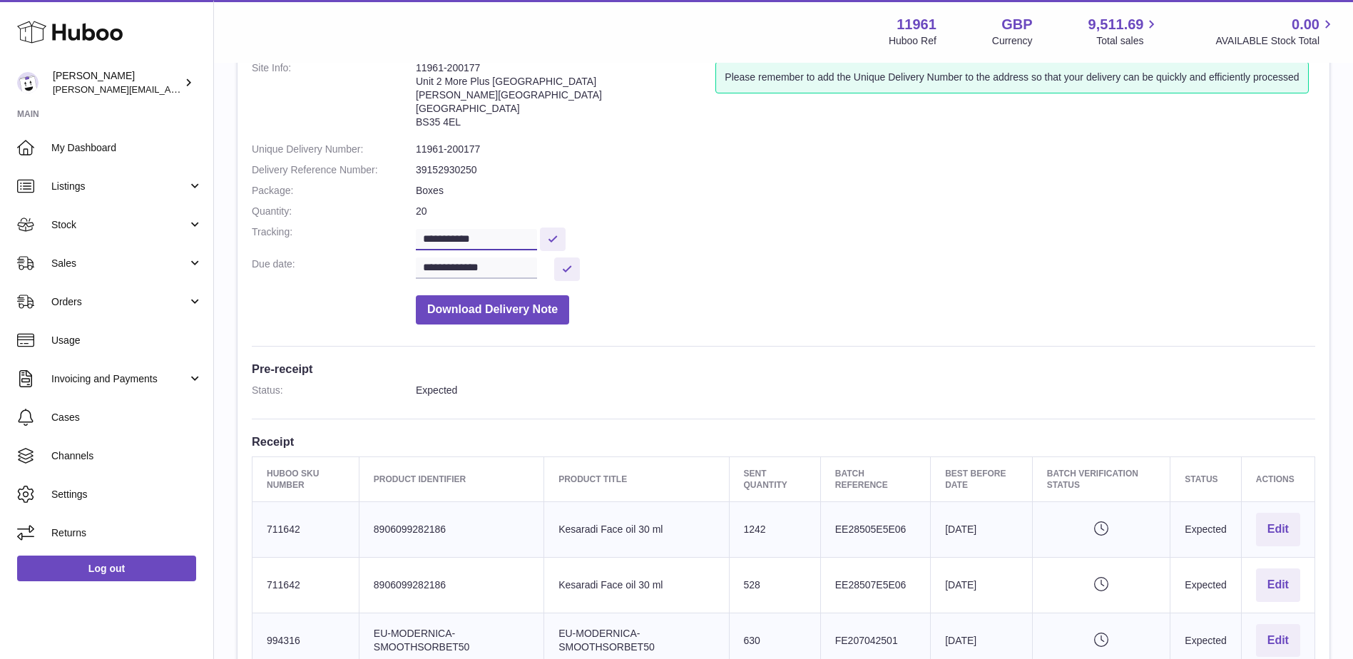
scroll to position [285, 0]
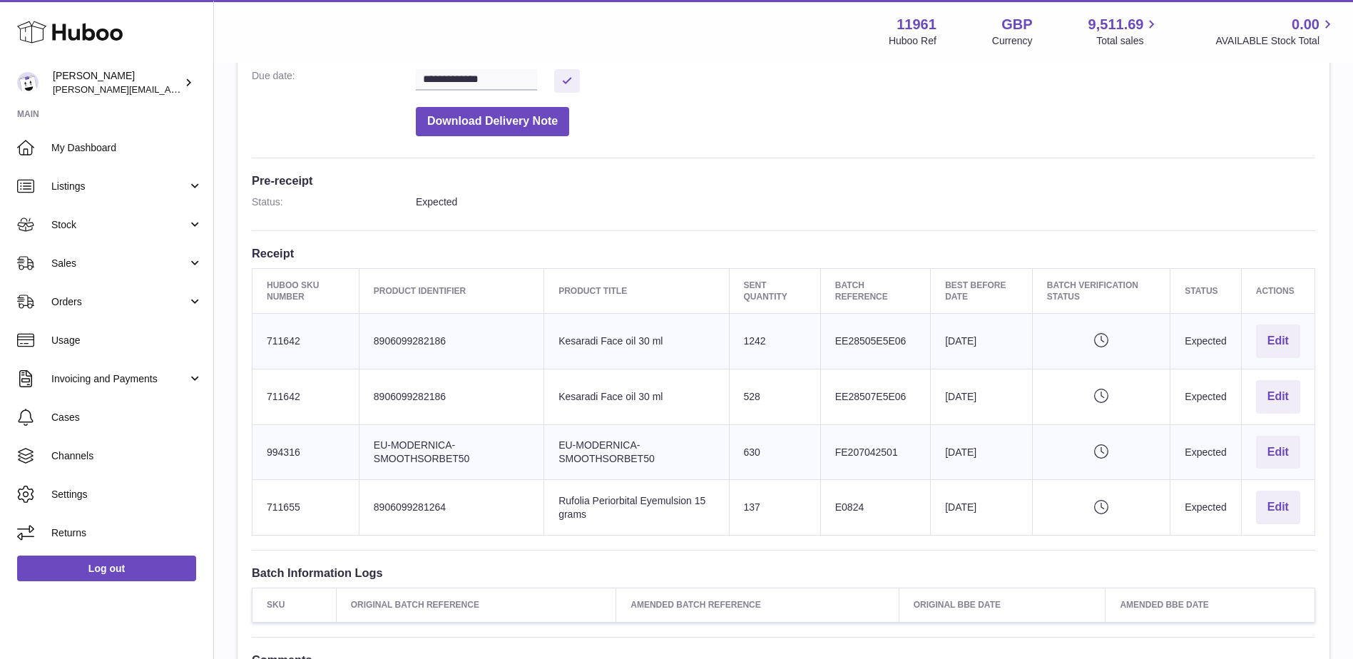
drag, startPoint x: 261, startPoint y: 282, endPoint x: 1298, endPoint y: 524, distance: 1064.9
click at [1298, 524] on table "Huboo SKU Number Product Identifier Product title Sent Quantity Batch Reference…" at bounding box center [783, 402] width 1063 height 268
copy table "Huboo SKU Number Product Identifier Product title Sent Quantity Batch Reference…"
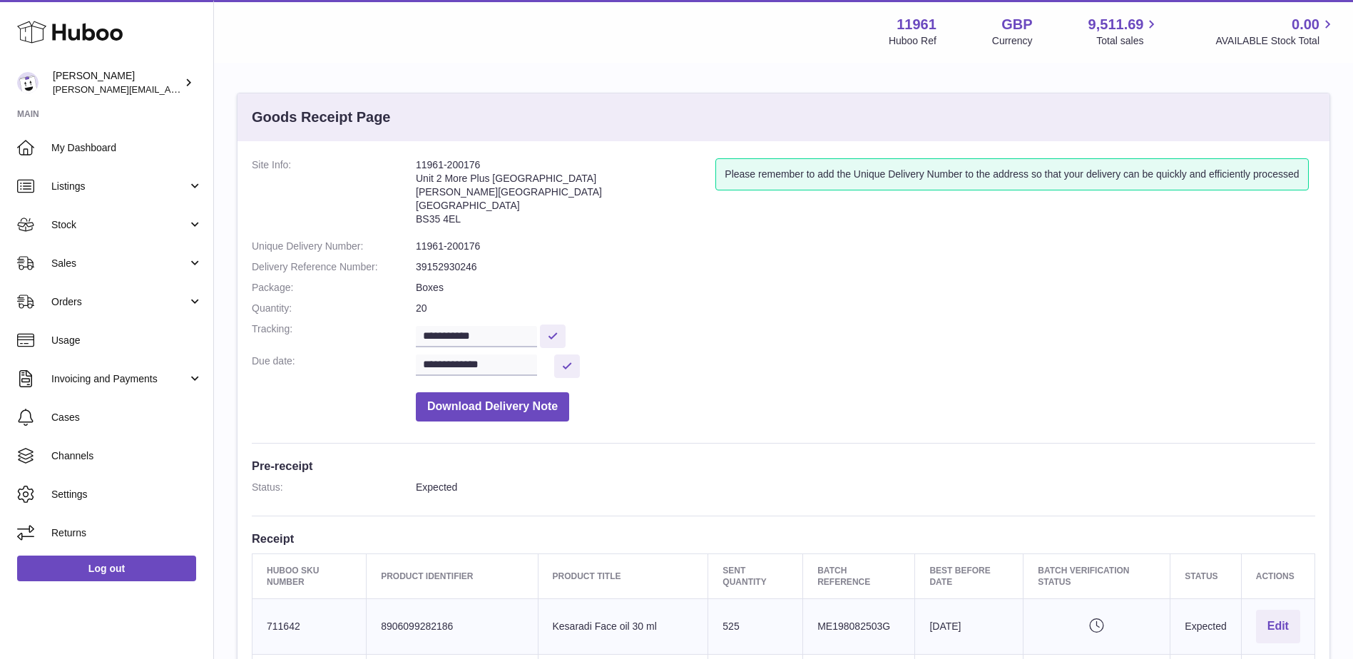
drag, startPoint x: 486, startPoint y: 153, endPoint x: 409, endPoint y: 166, distance: 78.2
click at [409, 166] on div "**********" at bounding box center [783, 520] width 1092 height 759
copy dl "11961-200176"
drag, startPoint x: 499, startPoint y: 337, endPoint x: 399, endPoint y: 340, distance: 100.6
click at [399, 340] on dl "**********" at bounding box center [783, 293] width 1063 height 270
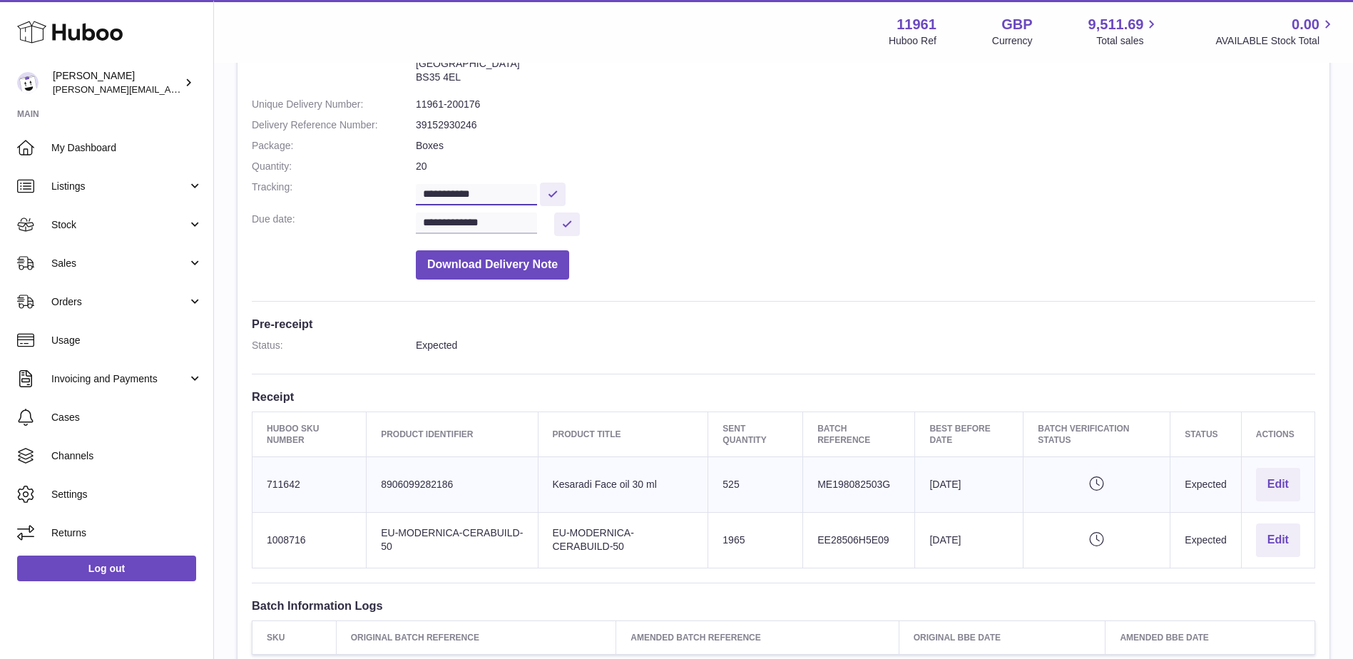
scroll to position [285, 0]
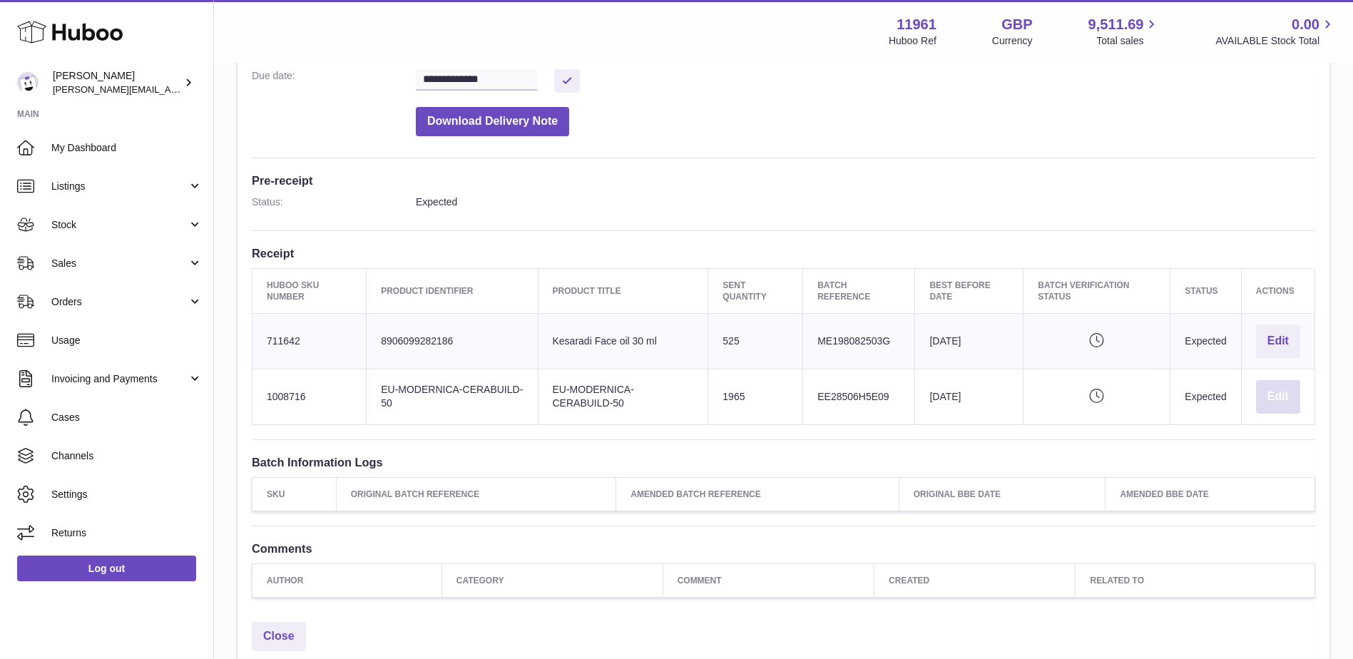
drag, startPoint x: 257, startPoint y: 287, endPoint x: 1297, endPoint y: 399, distance: 1045.1
click at [1297, 399] on table "Huboo SKU Number Product Identifier Product title Sent Quantity Batch Reference…" at bounding box center [783, 346] width 1063 height 157
copy table "Huboo SKU Number Product Identifier Product title Sent Quantity Batch Reference…"
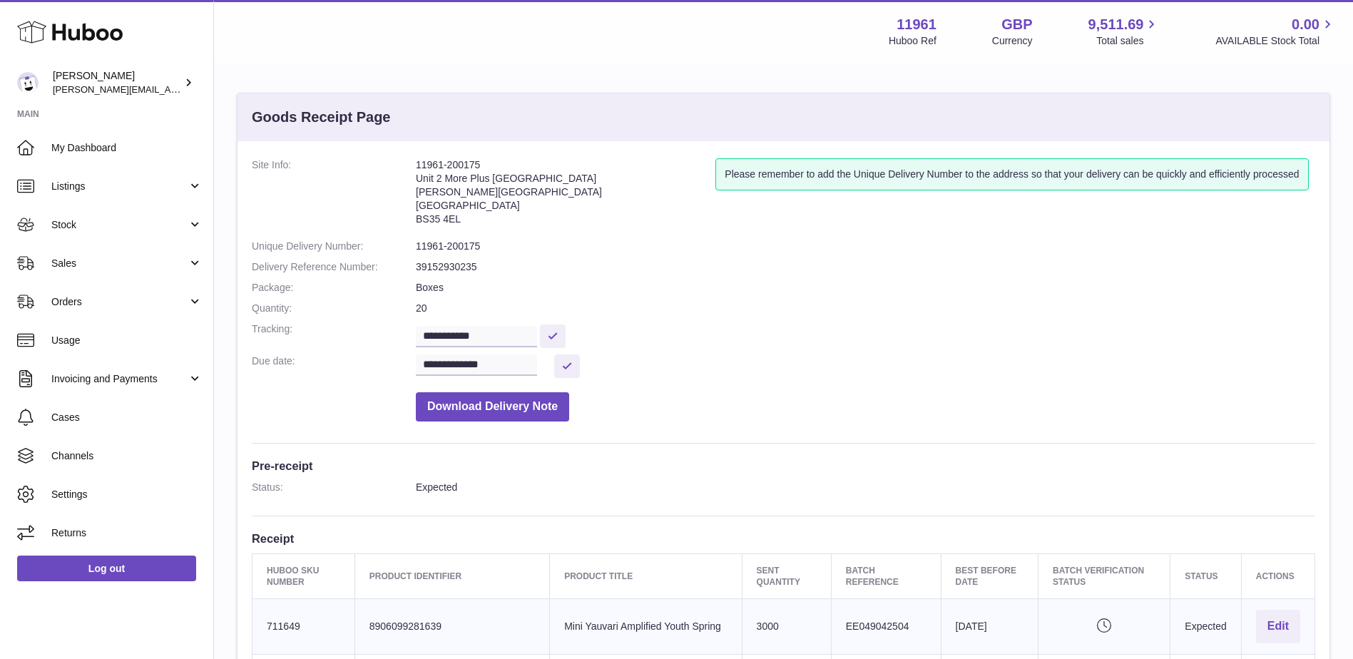
drag, startPoint x: 482, startPoint y: 163, endPoint x: 404, endPoint y: 163, distance: 77.7
click at [404, 163] on dl "**********" at bounding box center [783, 293] width 1063 height 270
copy dl "11961-200175"
drag, startPoint x: 502, startPoint y: 338, endPoint x: 349, endPoint y: 341, distance: 152.6
click at [349, 341] on dl "**********" at bounding box center [783, 293] width 1063 height 270
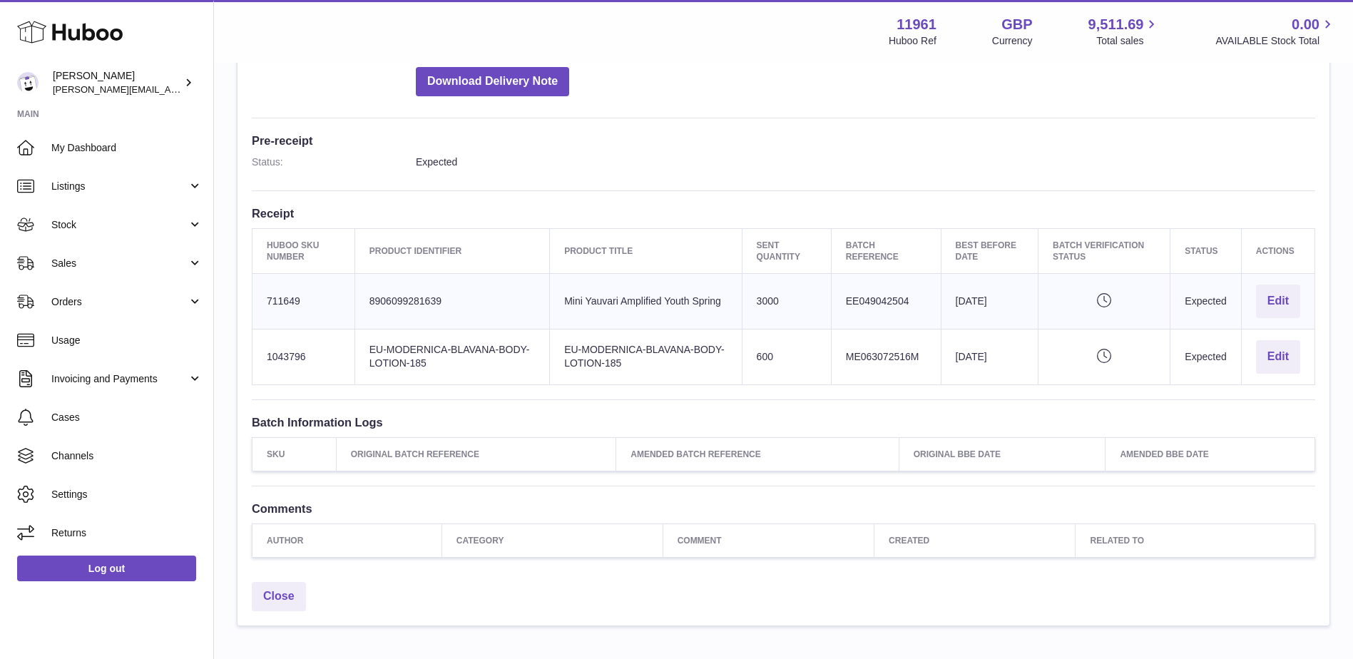
scroll to position [404, 0]
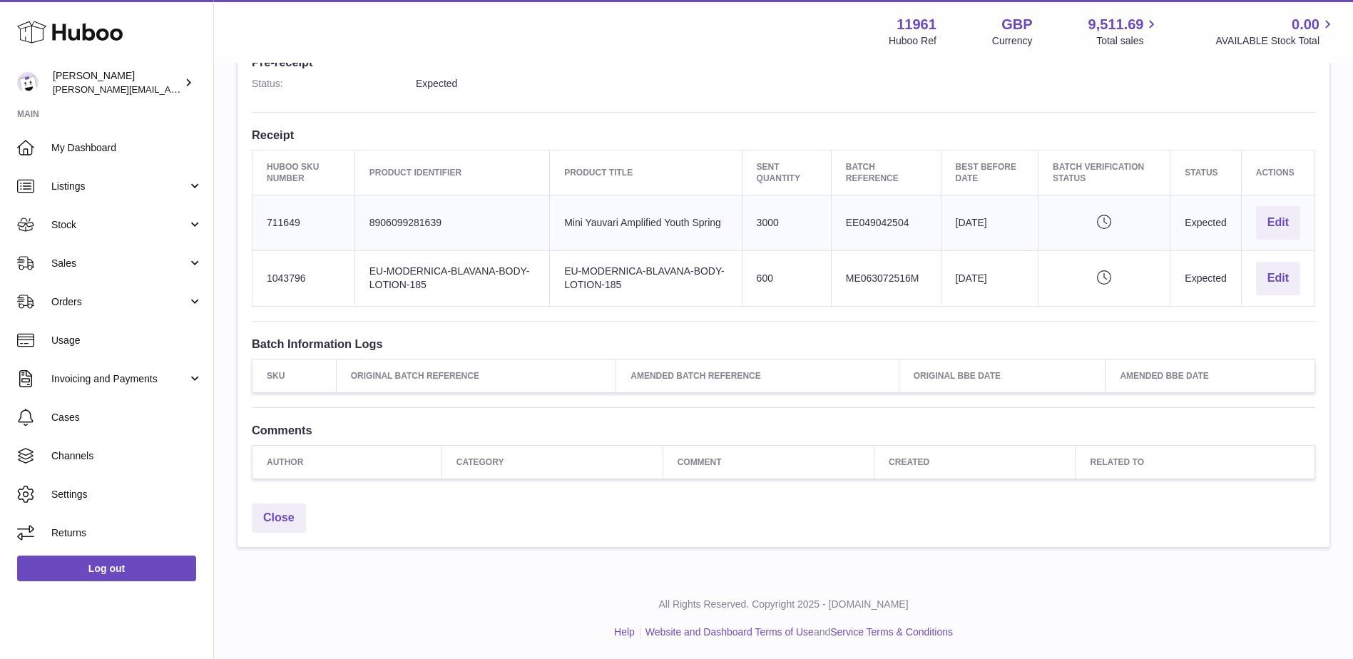
drag, startPoint x: 257, startPoint y: 165, endPoint x: 1306, endPoint y: 280, distance: 1055.2
click at [1306, 280] on table "Huboo SKU Number Product Identifier Product title Sent Quantity Batch Reference…" at bounding box center [783, 228] width 1063 height 157
copy table "Huboo SKU Number Product Identifier Product title Sent Quantity Batch Reference…"
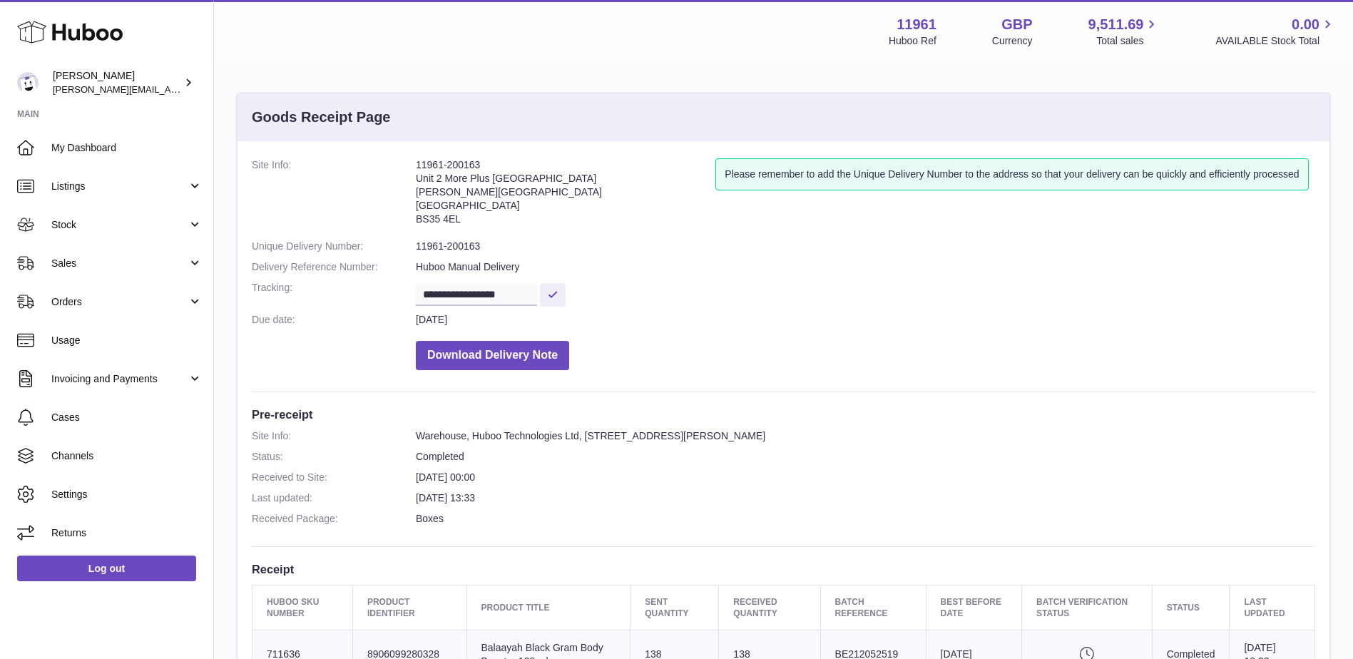
drag, startPoint x: 485, startPoint y: 162, endPoint x: 416, endPoint y: 163, distance: 68.5
click at [416, 163] on address "11961-200163 Unit 2 More Plus Central Park Hudson Ave Severn Beach BS35 4EL" at bounding box center [566, 195] width 300 height 74
copy address "11961-200163"
click at [515, 289] on input "**********" at bounding box center [476, 295] width 121 height 21
drag, startPoint x: 529, startPoint y: 297, endPoint x: 409, endPoint y: 295, distance: 119.8
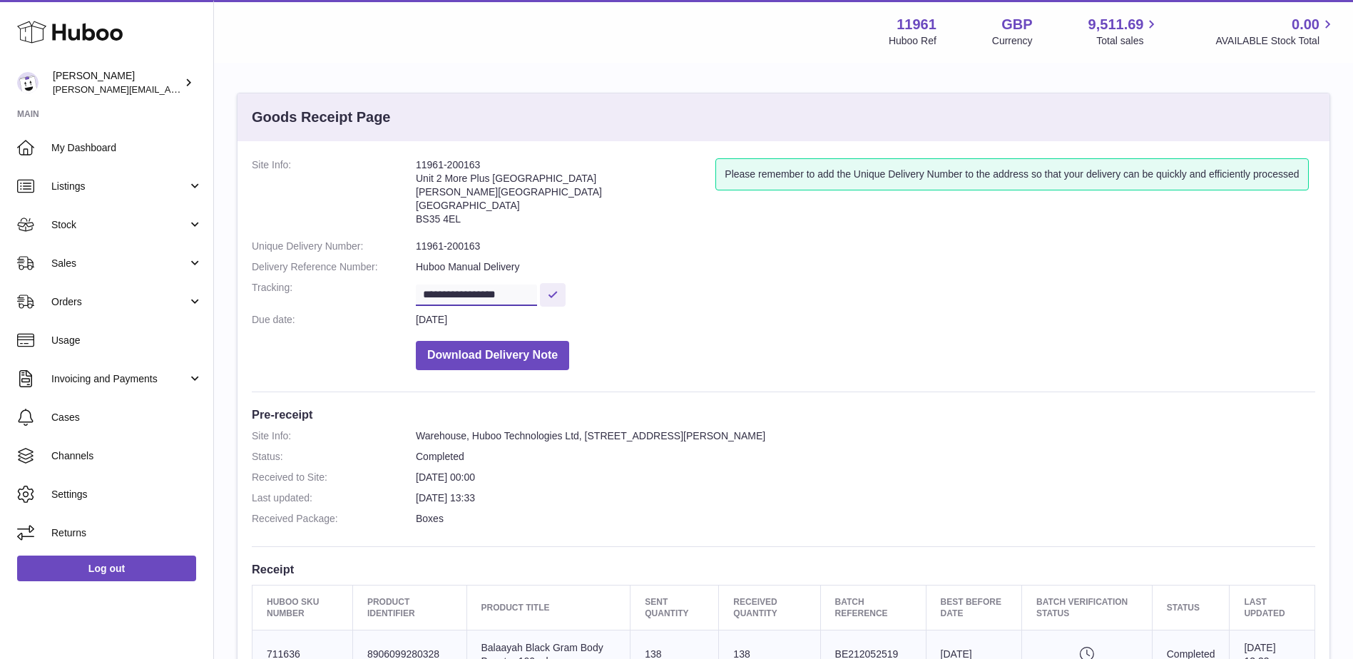
click at [409, 295] on dl "**********" at bounding box center [783, 267] width 1063 height 219
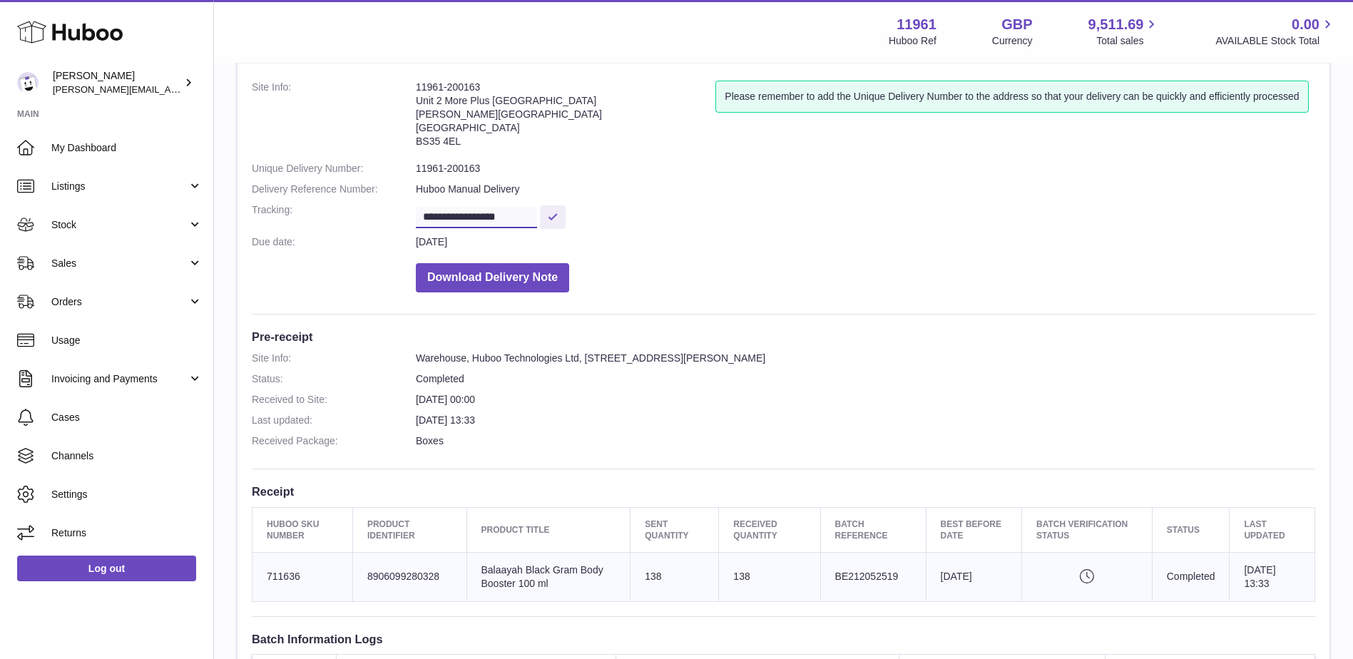
scroll to position [214, 0]
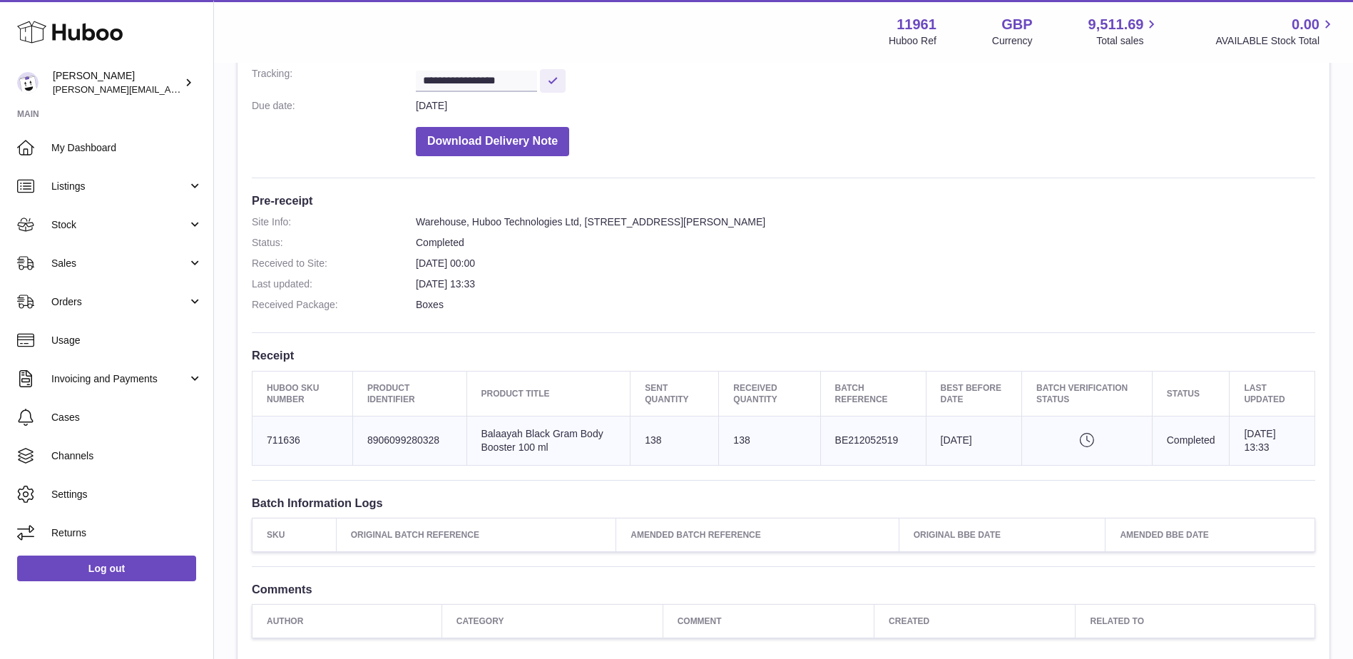
click at [648, 254] on dl "Site Info: Warehouse, Huboo Technologies Ltd, Unit 2, More Plus Central Park, H…" at bounding box center [783, 266] width 1063 height 103
drag, startPoint x: 265, startPoint y: 388, endPoint x: 1282, endPoint y: 444, distance: 1017.8
click at [1282, 444] on table "Huboo SKU Number Product Identifier Product title Sent Quantity Received Quanti…" at bounding box center [783, 418] width 1063 height 95
copy table "Huboo SKU Number Product Identifier Product title Sent Quantity Received Quanti…"
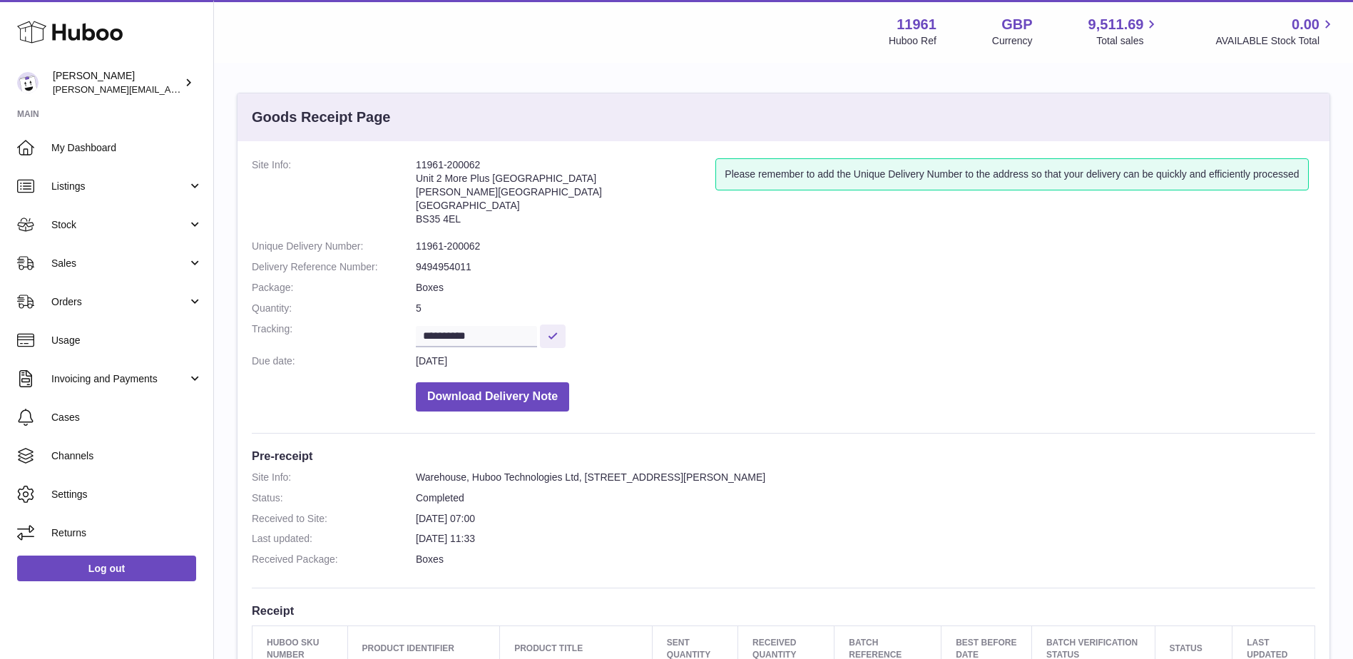
drag, startPoint x: 485, startPoint y: 164, endPoint x: 414, endPoint y: 165, distance: 71.3
click at [414, 165] on dl "**********" at bounding box center [783, 288] width 1063 height 260
copy dl "11961-200062"
drag, startPoint x: 504, startPoint y: 336, endPoint x: 382, endPoint y: 337, distance: 122.0
click at [382, 337] on dl "**********" at bounding box center [783, 288] width 1063 height 260
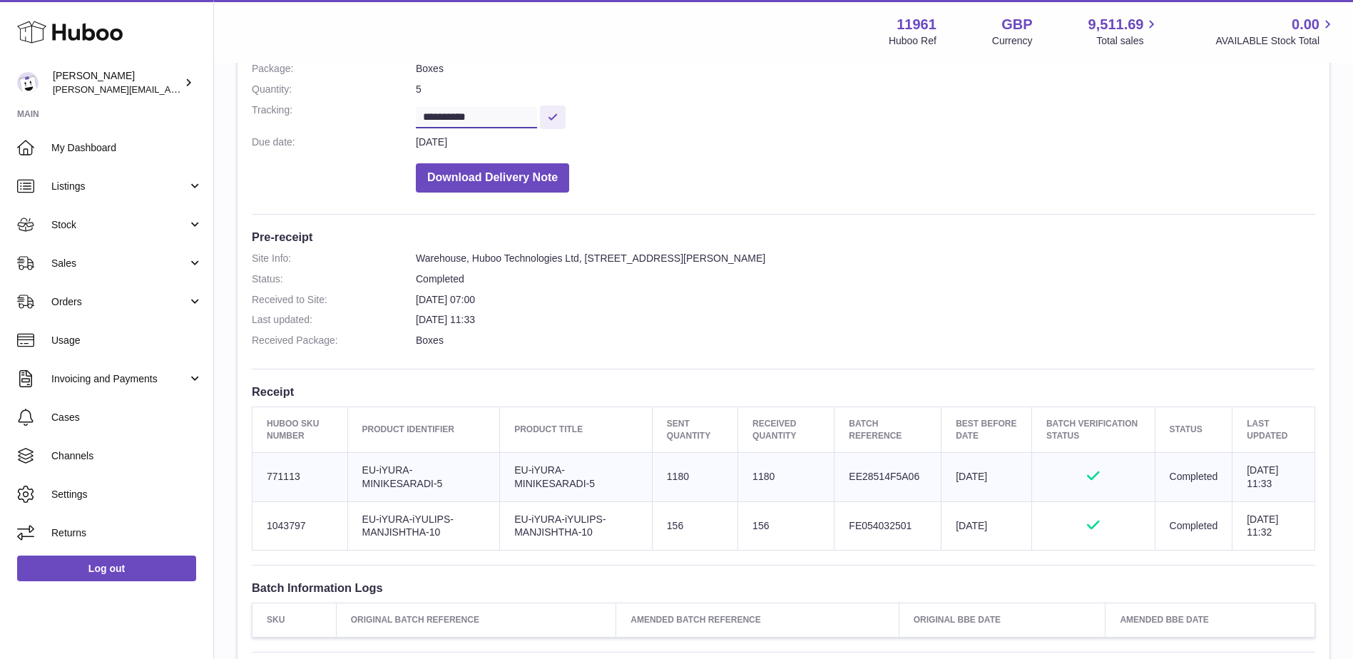
scroll to position [285, 0]
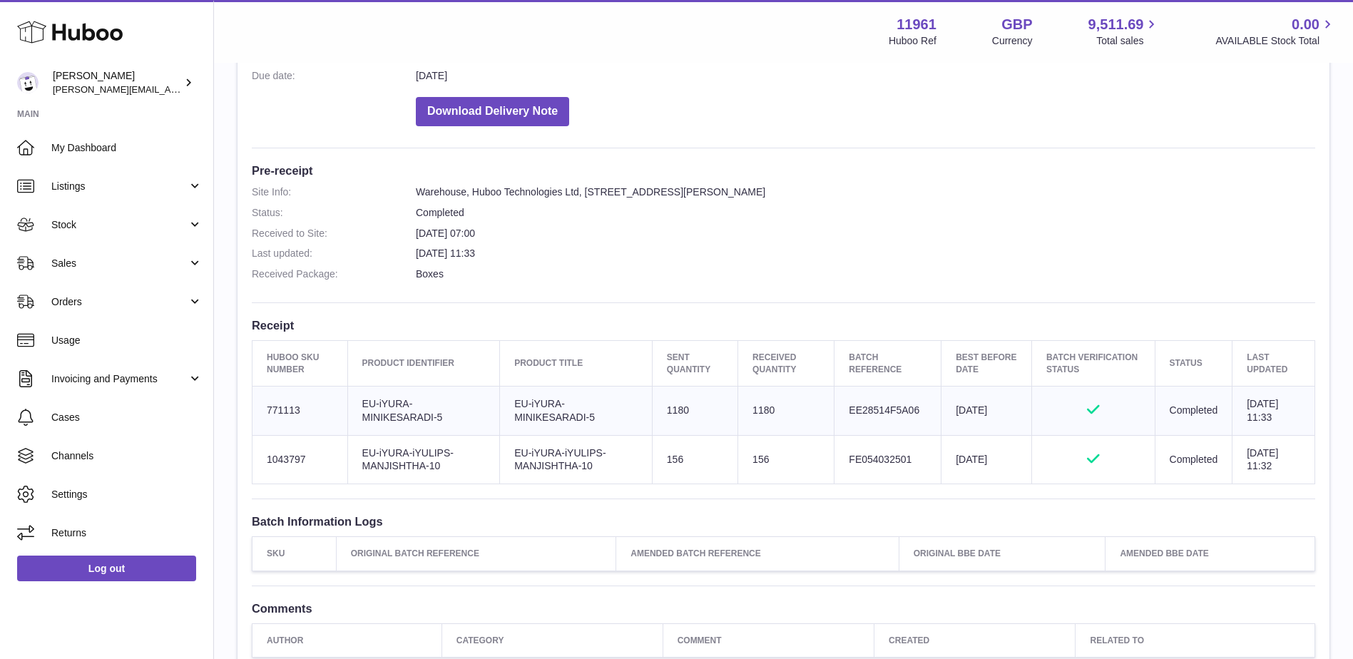
drag, startPoint x: 255, startPoint y: 366, endPoint x: 1283, endPoint y: 476, distance: 1034.2
click at [1283, 476] on table "Huboo SKU Number Product Identifier Product title Sent Quantity Received Quanti…" at bounding box center [783, 412] width 1063 height 144
copy table "Huboo SKU Number Product Identifier Product title Sent Quantity Received Quanti…"
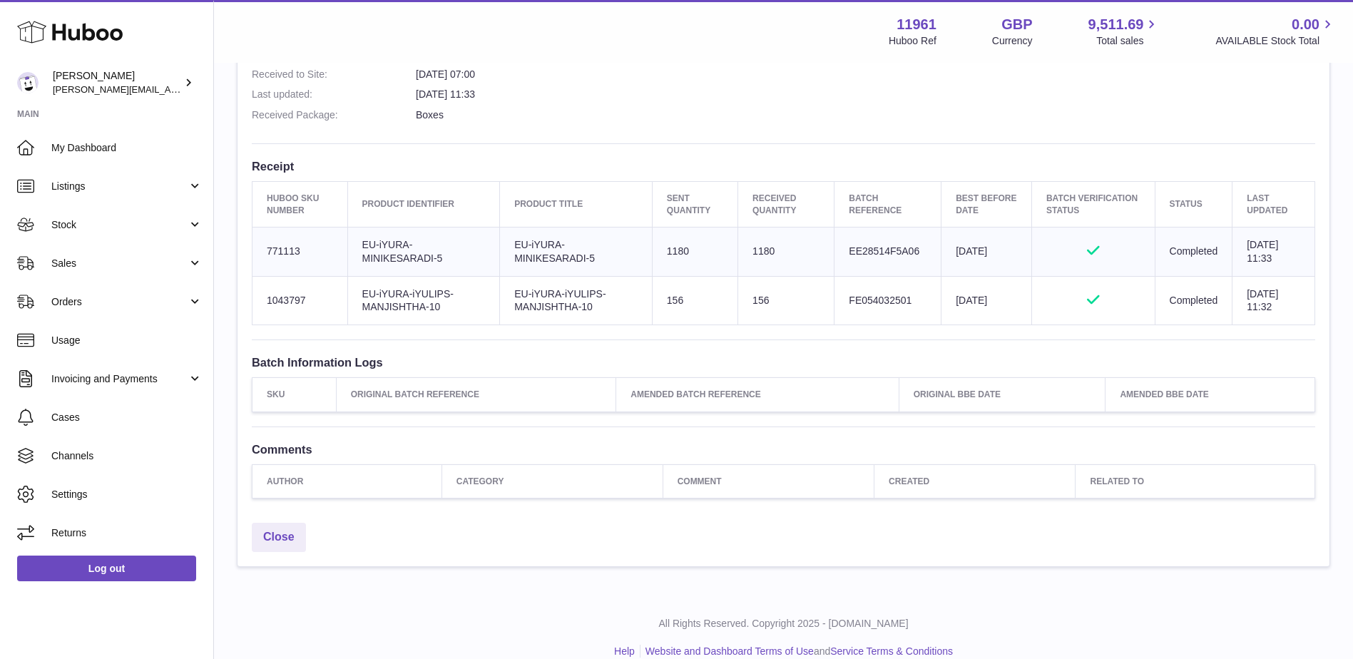
scroll to position [475, 0]
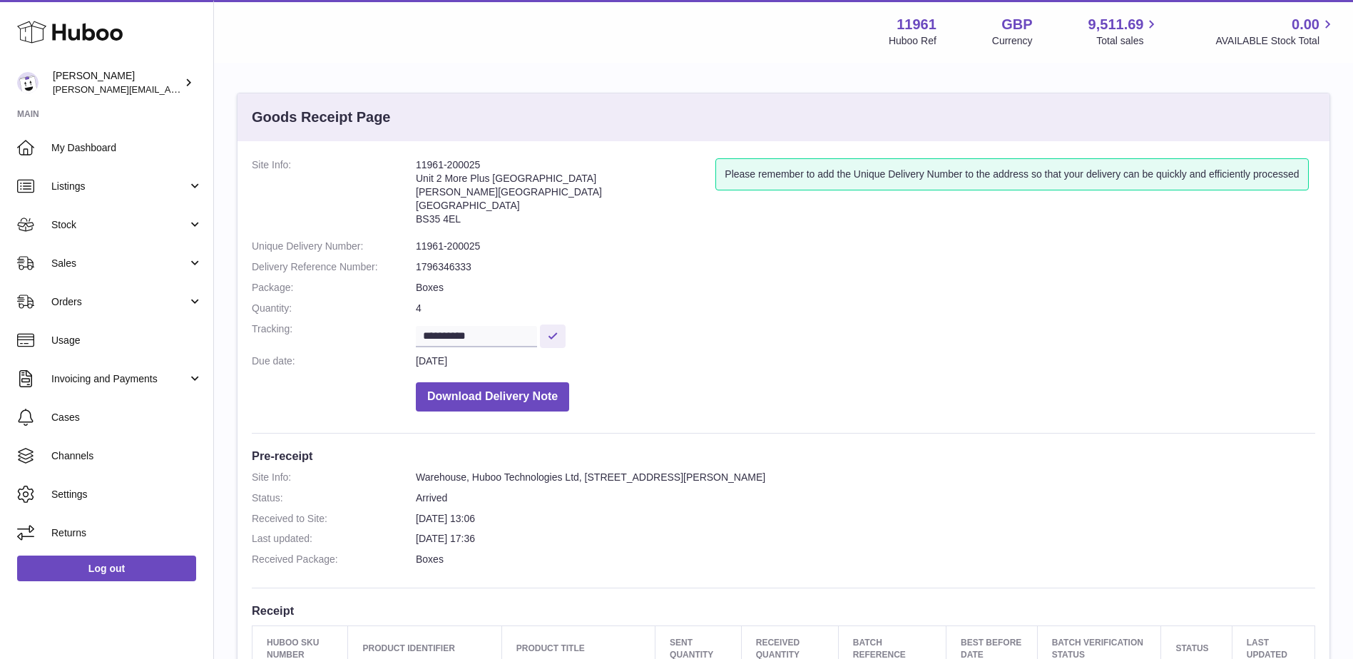
drag, startPoint x: 488, startPoint y: 163, endPoint x: 399, endPoint y: 164, distance: 88.4
click at [399, 164] on dl "**********" at bounding box center [783, 288] width 1063 height 260
copy dl "11961-200025"
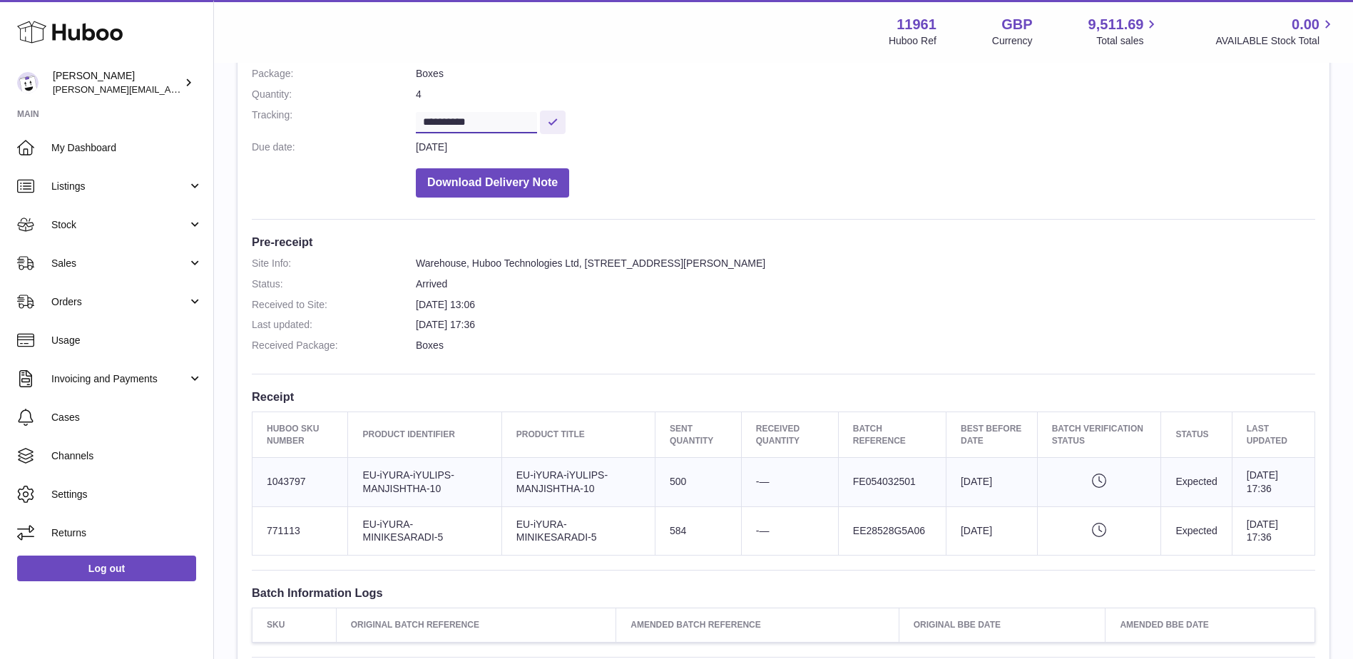
drag, startPoint x: 504, startPoint y: 123, endPoint x: 418, endPoint y: 120, distance: 86.3
click at [418, 120] on input "**********" at bounding box center [476, 122] width 121 height 21
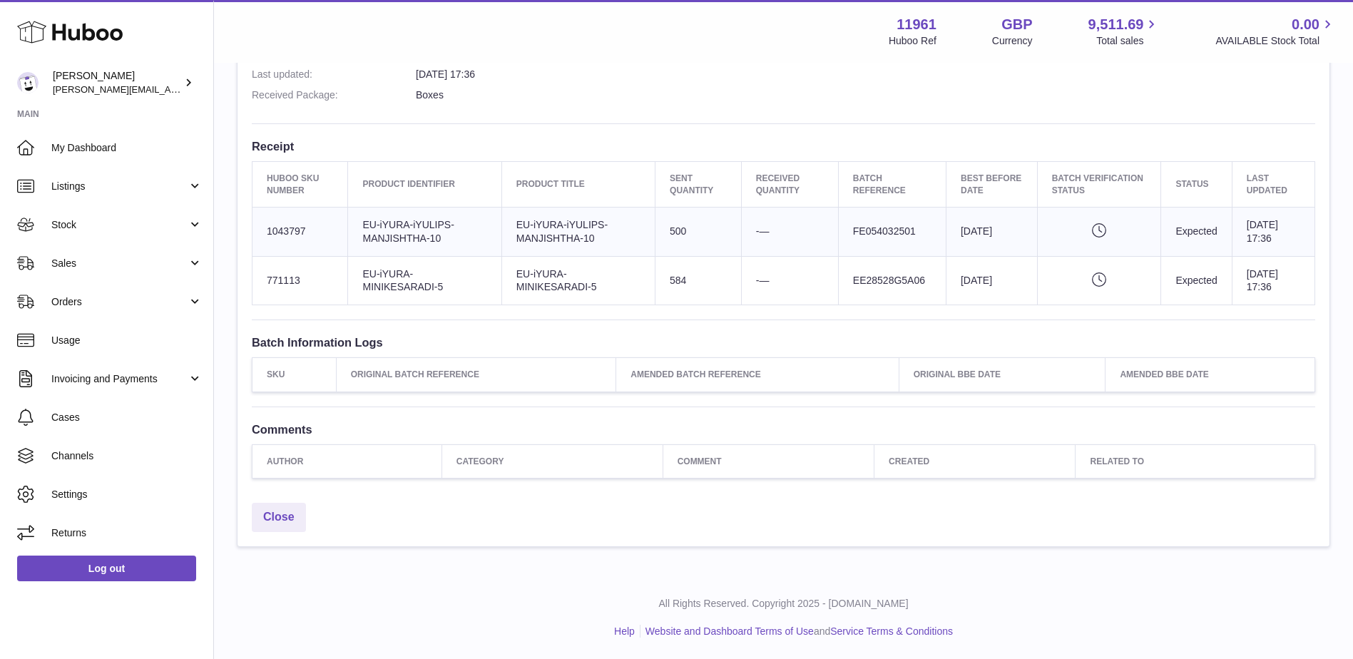
scroll to position [475, 0]
drag, startPoint x: 255, startPoint y: 176, endPoint x: 1272, endPoint y: 285, distance: 1023.5
click at [1272, 285] on table "Huboo SKU Number Product Identifier Product title Sent Quantity Received Quanti…" at bounding box center [783, 233] width 1063 height 144
copy table "Huboo SKU Number Product Identifier Product title Sent Quantity Received Quanti…"
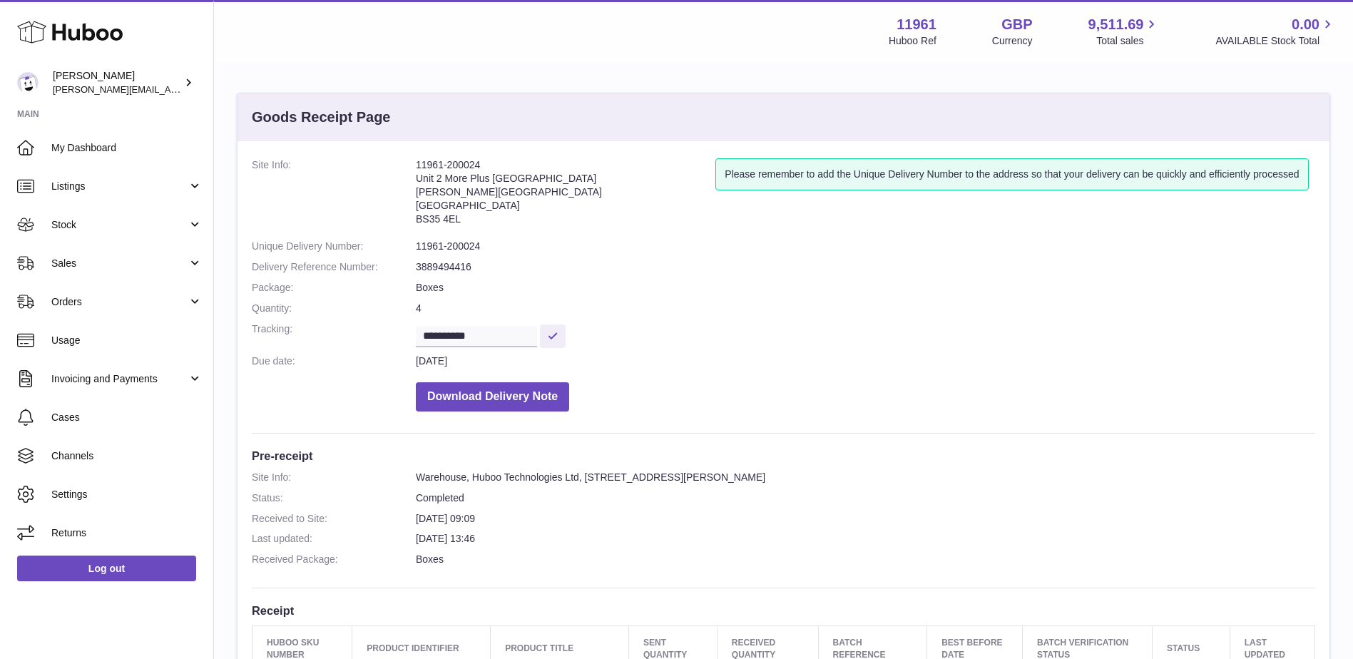
drag, startPoint x: 489, startPoint y: 167, endPoint x: 409, endPoint y: 169, distance: 79.9
click at [409, 169] on dl "**********" at bounding box center [783, 288] width 1063 height 260
copy dl "11961-200024"
drag, startPoint x: 495, startPoint y: 337, endPoint x: 369, endPoint y: 336, distance: 126.2
click at [369, 336] on dl "**********" at bounding box center [783, 288] width 1063 height 260
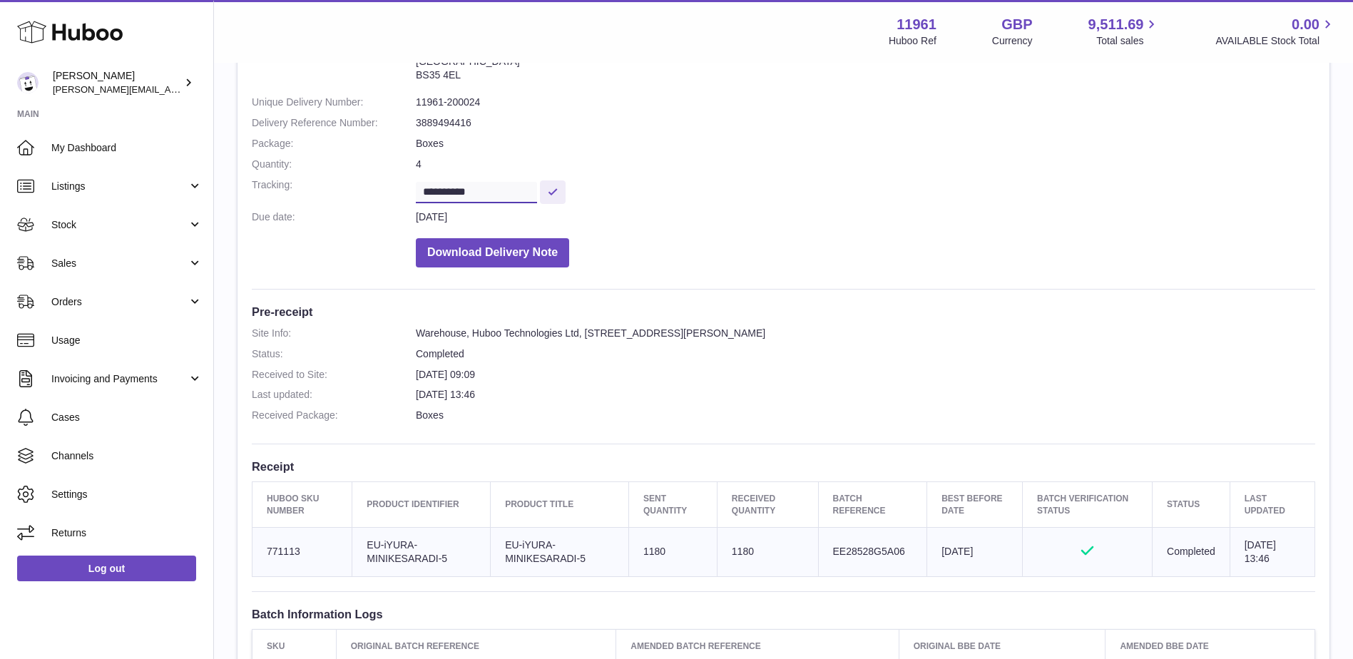
scroll to position [214, 0]
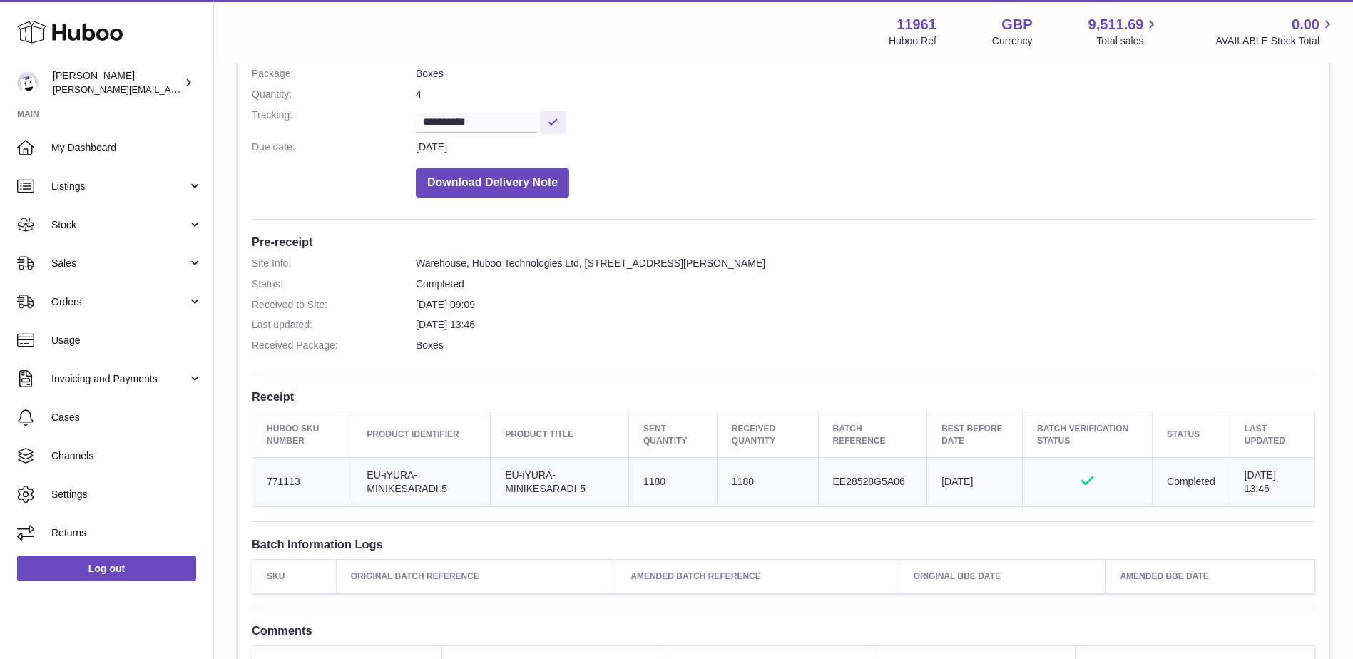
drag, startPoint x: 262, startPoint y: 421, endPoint x: 1262, endPoint y: 493, distance: 1002.4
click at [1262, 493] on table "Huboo SKU Number Product Identifier Product title Sent Quantity Received Quanti…" at bounding box center [783, 458] width 1063 height 95
copy table "Huboo SKU Number Product Identifier Product title Sent Quantity Received Quanti…"
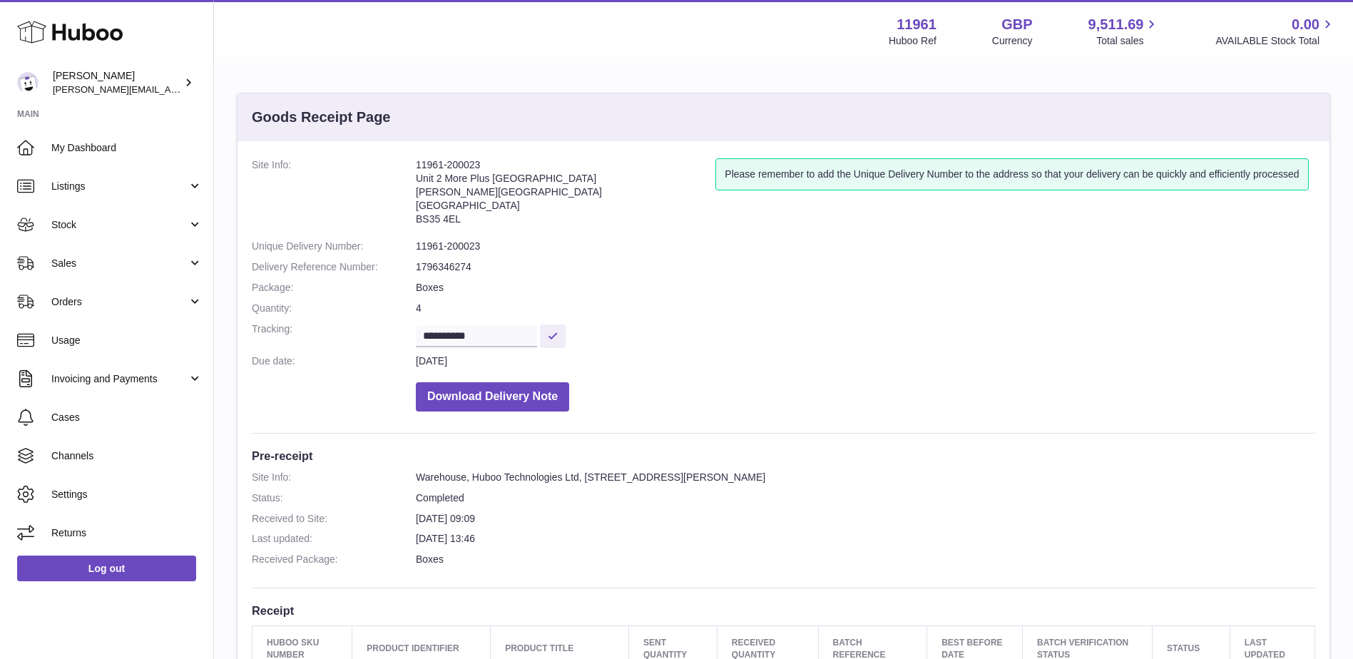
drag, startPoint x: 486, startPoint y: 162, endPoint x: 414, endPoint y: 165, distance: 72.1
click at [414, 165] on dl "**********" at bounding box center [783, 288] width 1063 height 260
copy dl "11961-200023"
drag, startPoint x: 502, startPoint y: 335, endPoint x: 410, endPoint y: 337, distance: 92.0
click at [410, 337] on dl "**********" at bounding box center [783, 288] width 1063 height 260
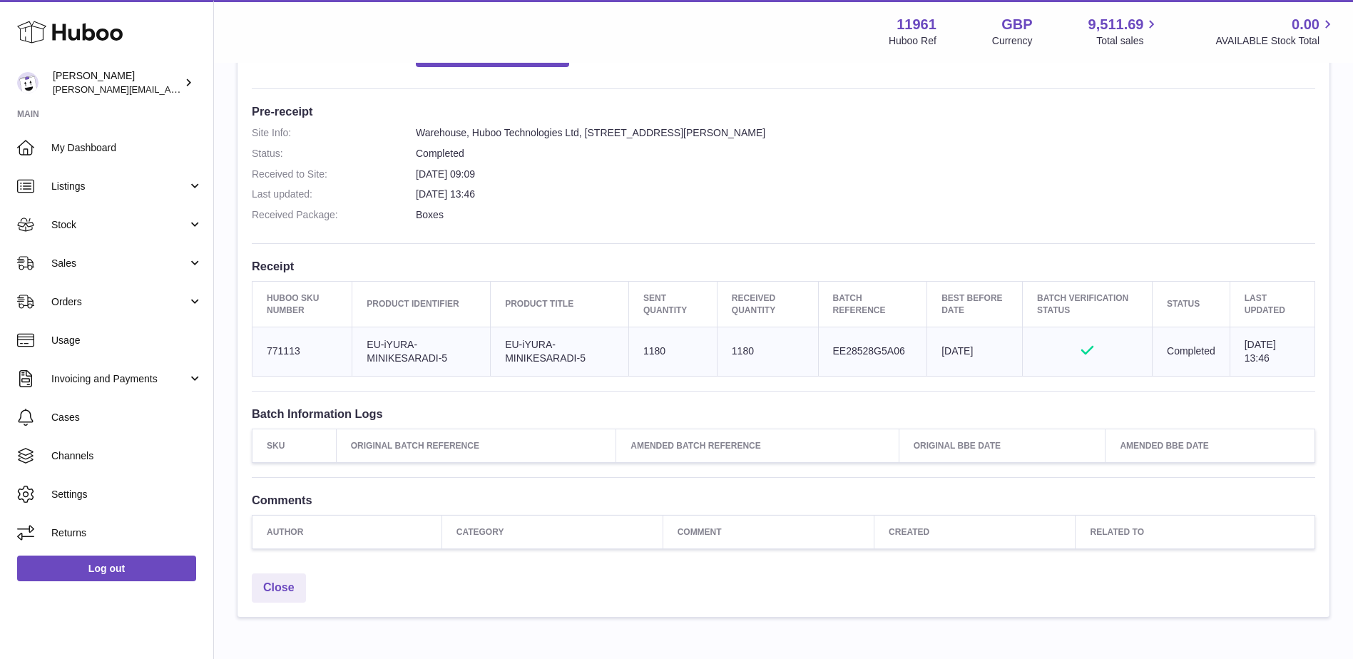
scroll to position [357, 0]
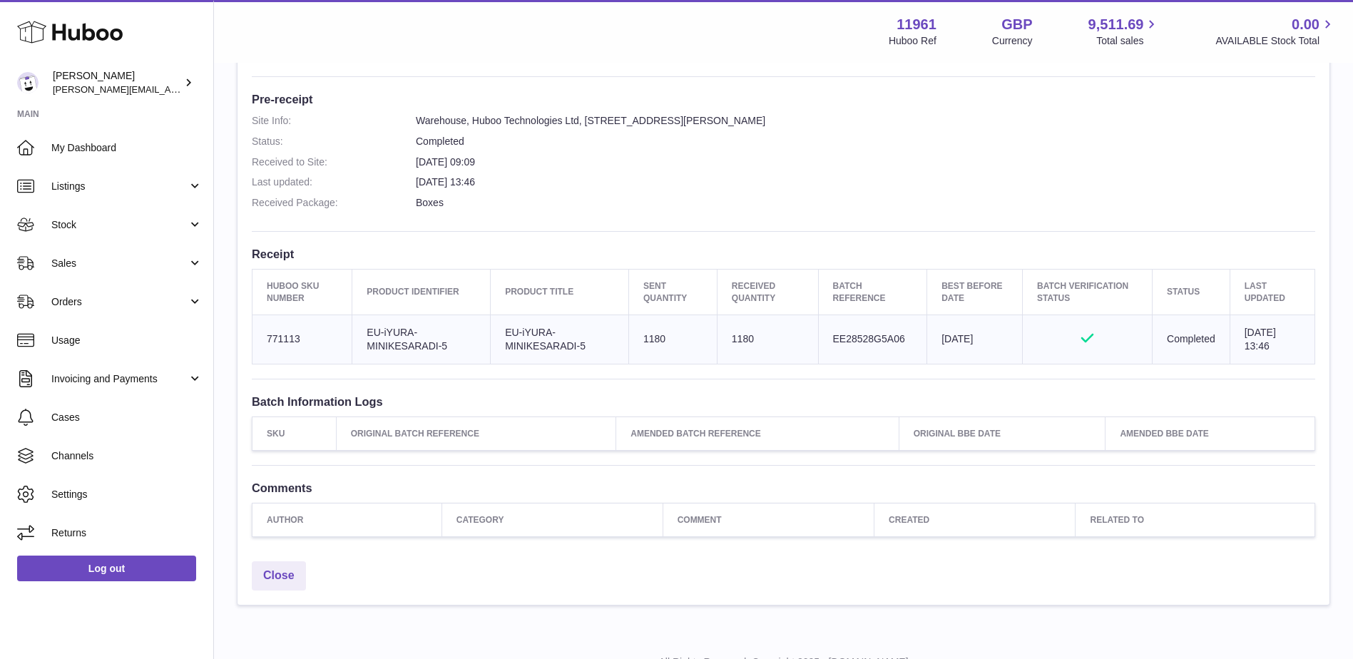
drag, startPoint x: 343, startPoint y: 287, endPoint x: 1289, endPoint y: 344, distance: 947.4
click at [1289, 344] on table "Huboo SKU Number Product Identifier Product title Sent Quantity Received Quanti…" at bounding box center [783, 316] width 1063 height 95
copy table "Huboo SKU Number Product Identifier Product title Sent Quantity Received Quanti…"
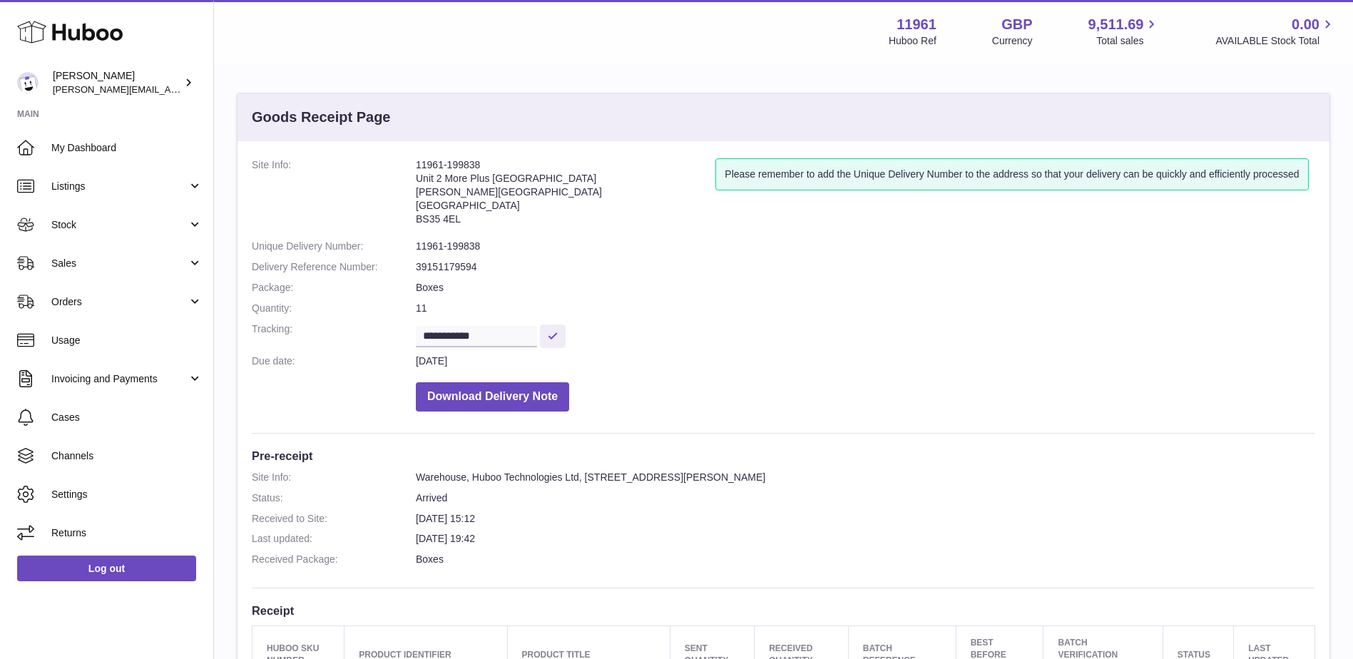
drag, startPoint x: 496, startPoint y: 160, endPoint x: 408, endPoint y: 163, distance: 87.7
click at [408, 163] on dl "**********" at bounding box center [783, 288] width 1063 height 260
copy dl "11961-199838"
drag, startPoint x: 429, startPoint y: 337, endPoint x: 399, endPoint y: 339, distance: 30.0
click at [399, 339] on dl "**********" at bounding box center [783, 288] width 1063 height 260
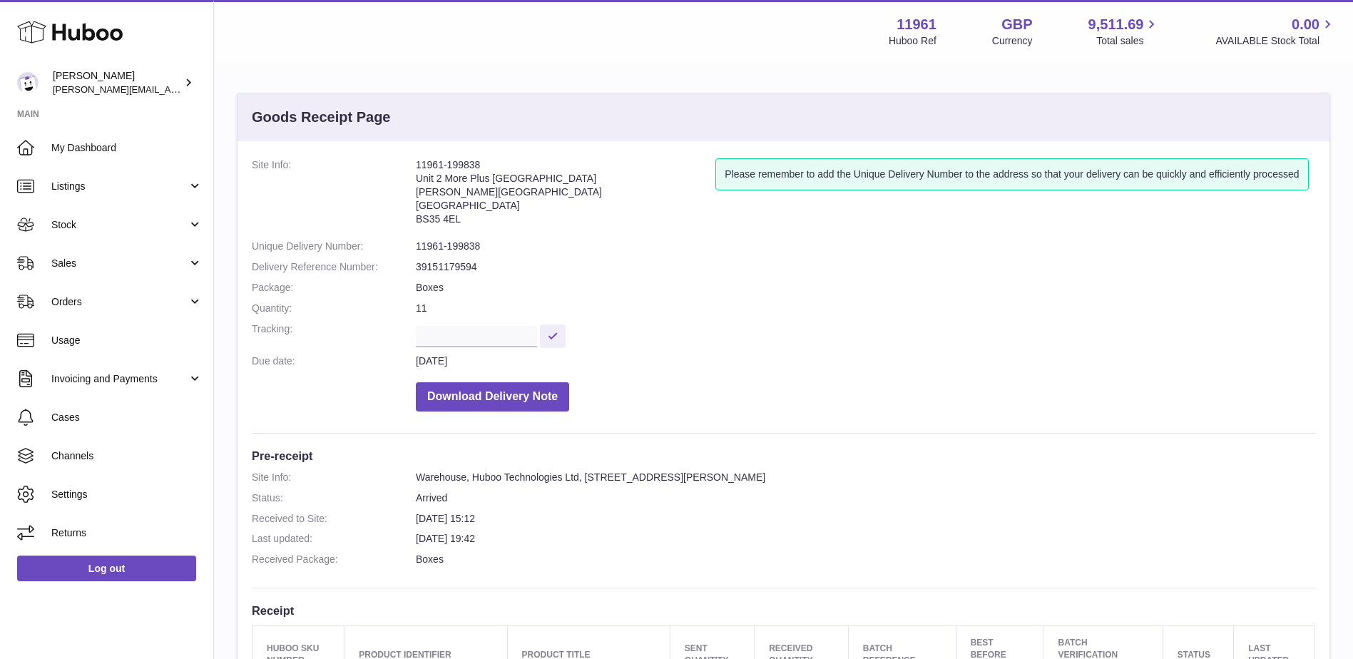
click at [504, 295] on dd "Boxes" at bounding box center [865, 288] width 899 height 14
click at [449, 339] on input "text" at bounding box center [476, 336] width 121 height 21
paste input "**********"
type input "**********"
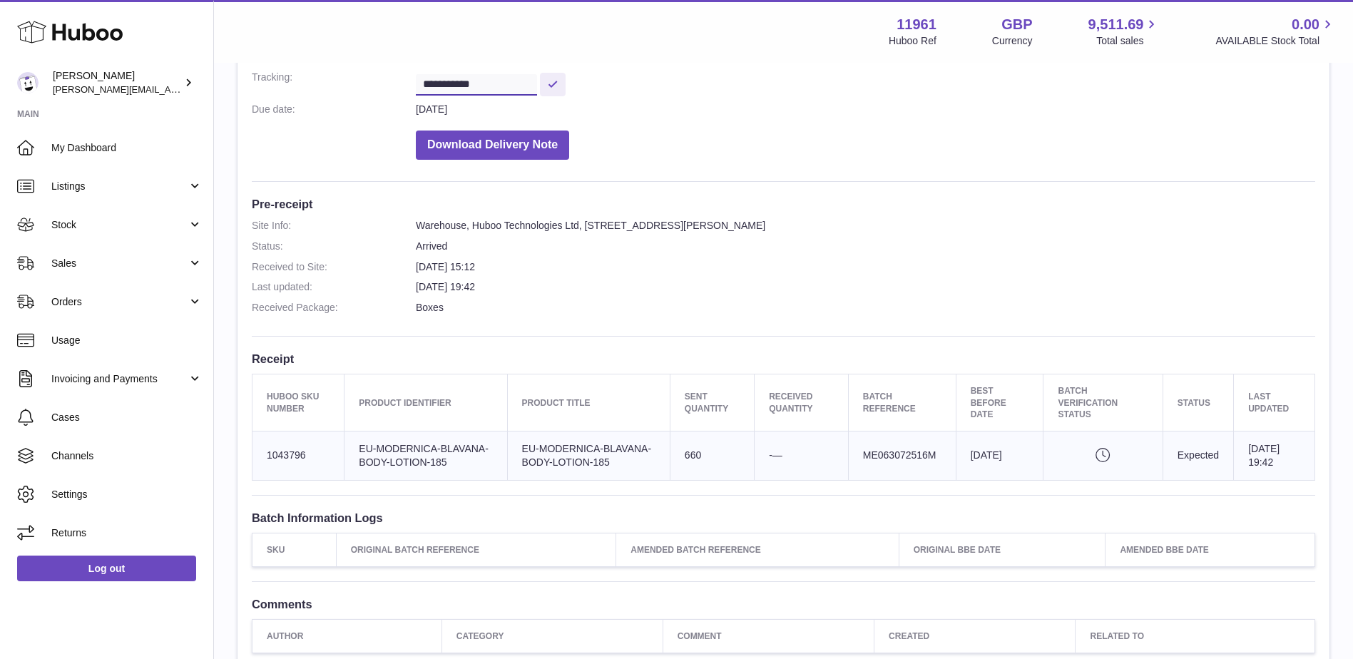
scroll to position [285, 0]
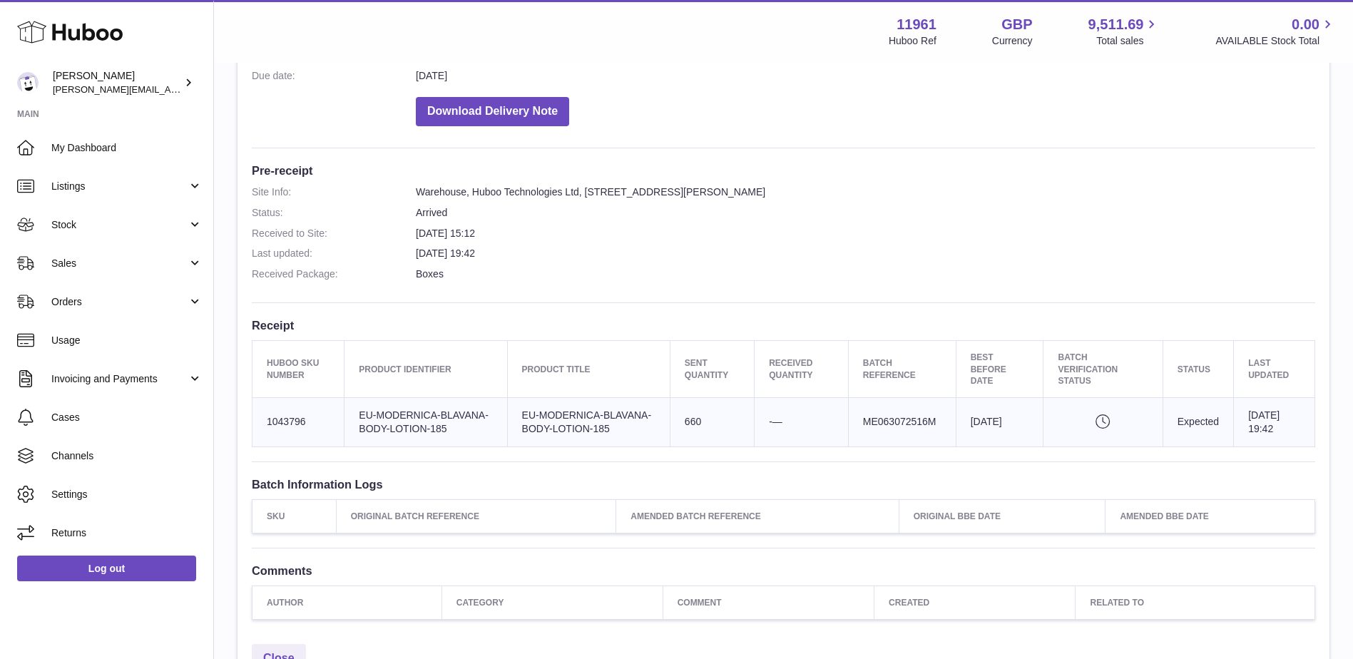
drag, startPoint x: 266, startPoint y: 362, endPoint x: 1309, endPoint y: 423, distance: 1045.1
click at [1309, 423] on table "Huboo SKU Number Product Identifier Product title Sent Quantity Received Quanti…" at bounding box center [783, 393] width 1063 height 106
copy table "Lorem IPS Dolors Ametcon Adipiscing Elitsed doeiu Temp Incididu Utlabore Etdolo…"
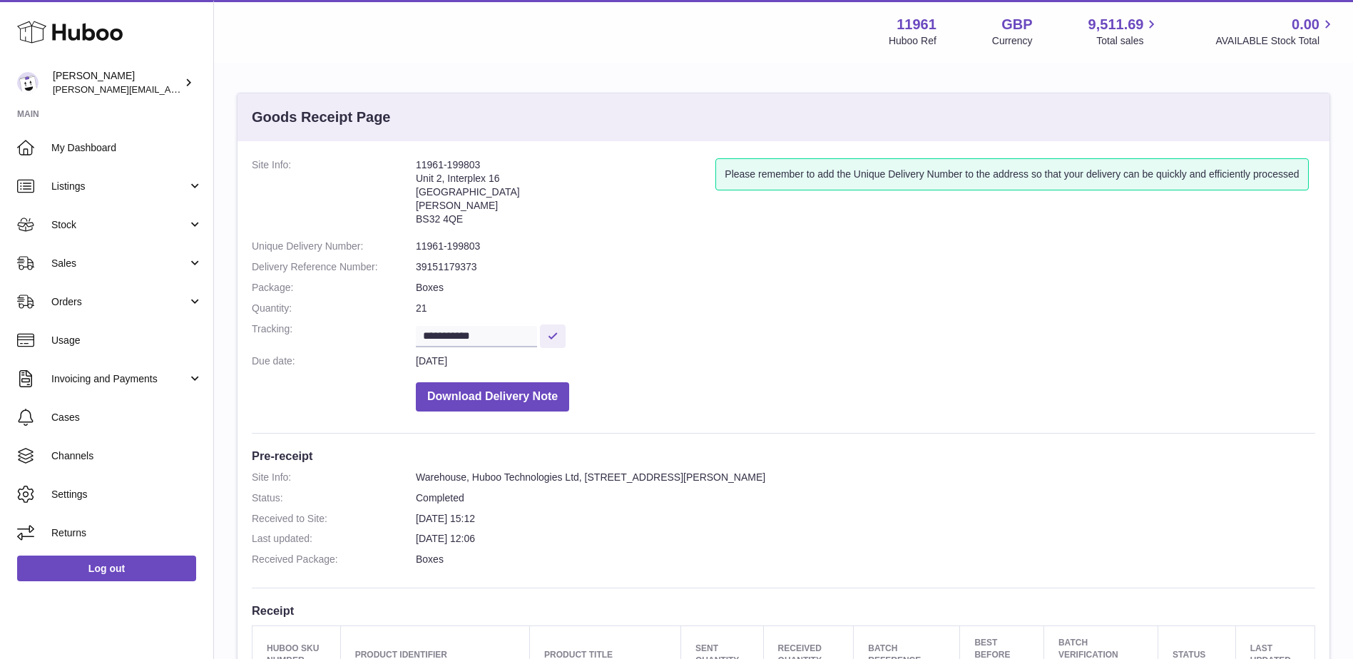
drag, startPoint x: 493, startPoint y: 166, endPoint x: 406, endPoint y: 167, distance: 86.3
click at [406, 167] on dl "**********" at bounding box center [783, 288] width 1063 height 260
copy dl "11961-199803"
click at [501, 326] on dl "**********" at bounding box center [783, 288] width 1063 height 260
drag, startPoint x: 494, startPoint y: 334, endPoint x: 407, endPoint y: 335, distance: 87.0
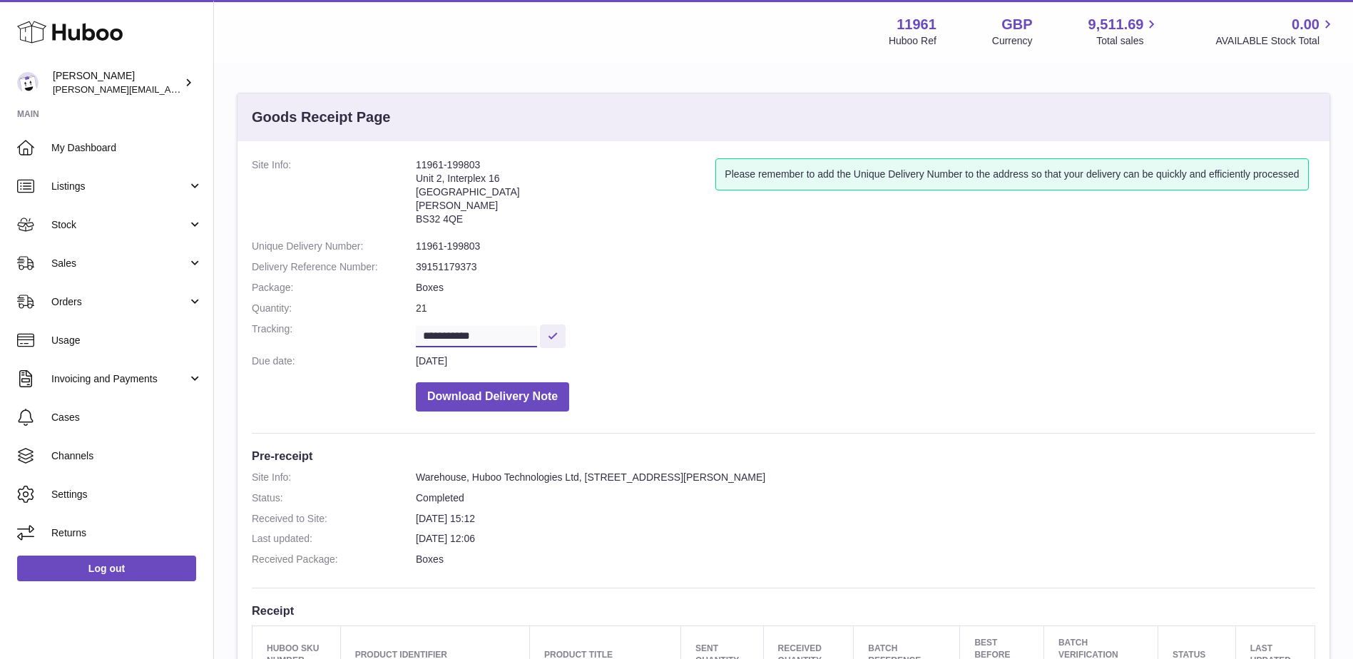
click at [408, 335] on dl "**********" at bounding box center [783, 288] width 1063 height 260
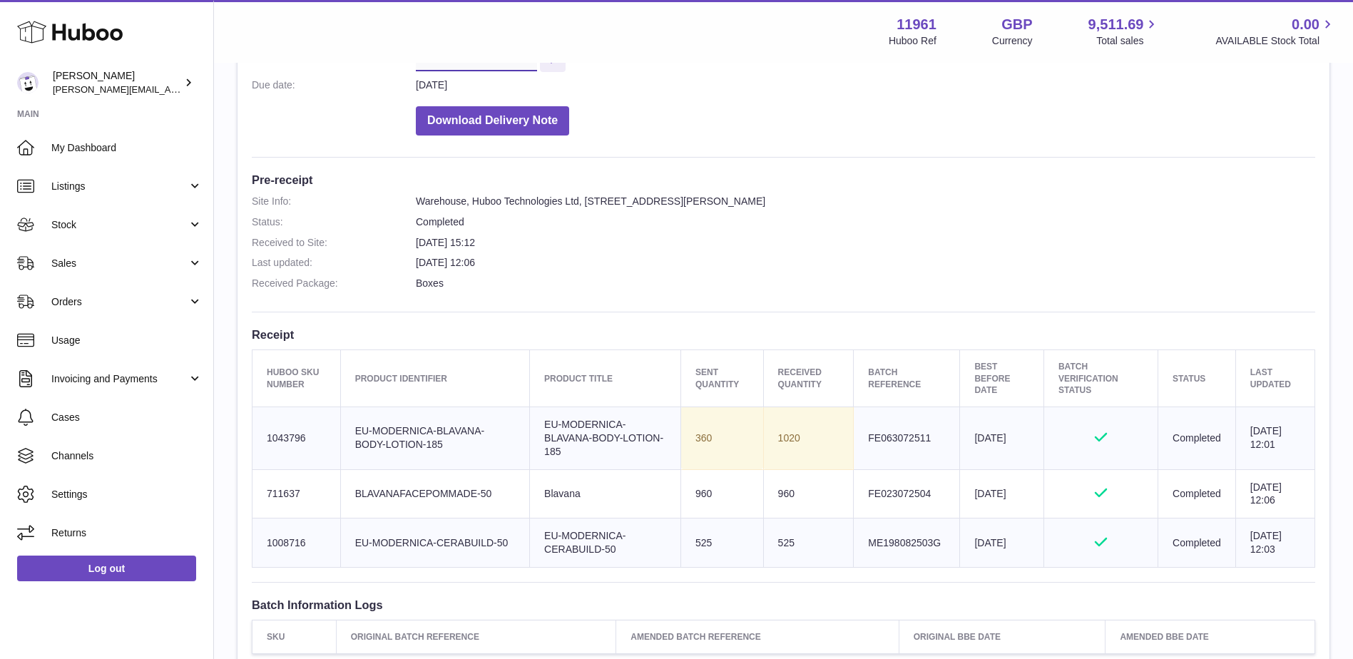
scroll to position [285, 0]
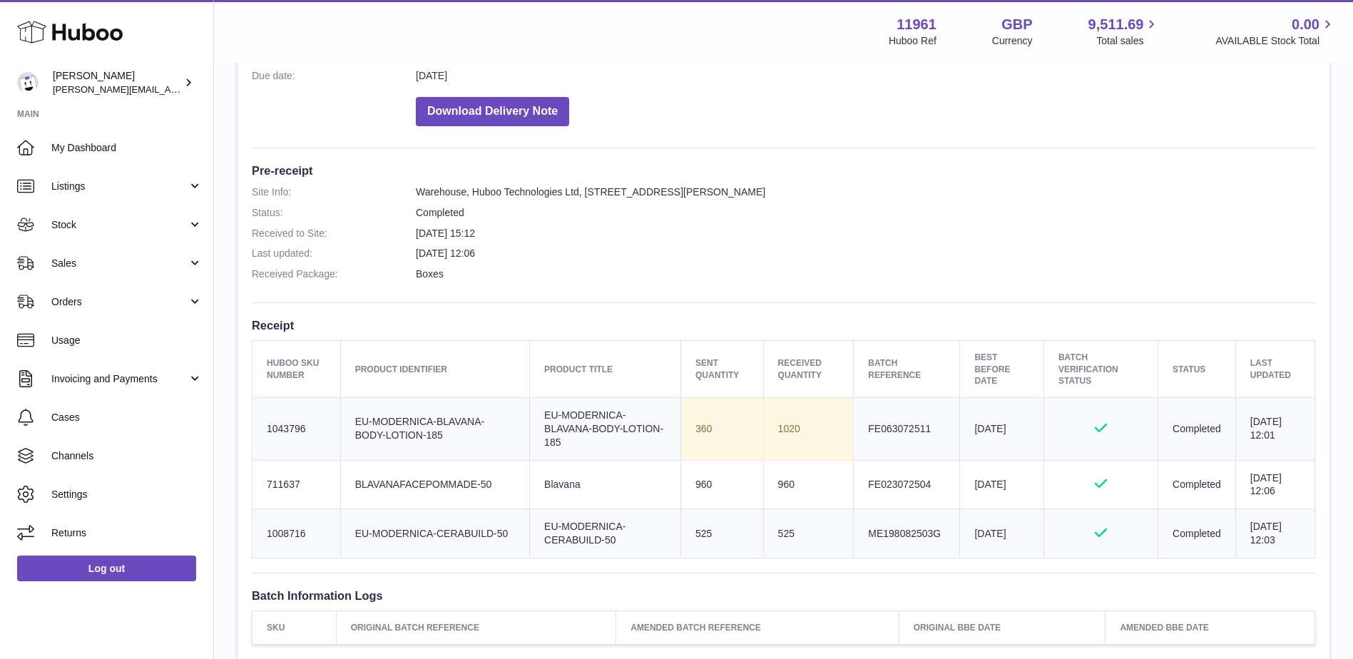
drag, startPoint x: 260, startPoint y: 367, endPoint x: 1305, endPoint y: 537, distance: 1059.3
click at [1305, 537] on table "Huboo SKU Number Product Identifier Product title Sent Quantity Received Quanti…" at bounding box center [783, 449] width 1063 height 218
copy table "Huboo SKU Number Product Identifier Product title Sent Quantity Received Quanti…"
click at [663, 317] on h3 "Receipt" at bounding box center [783, 325] width 1063 height 16
